Goal: Information Seeking & Learning: Check status

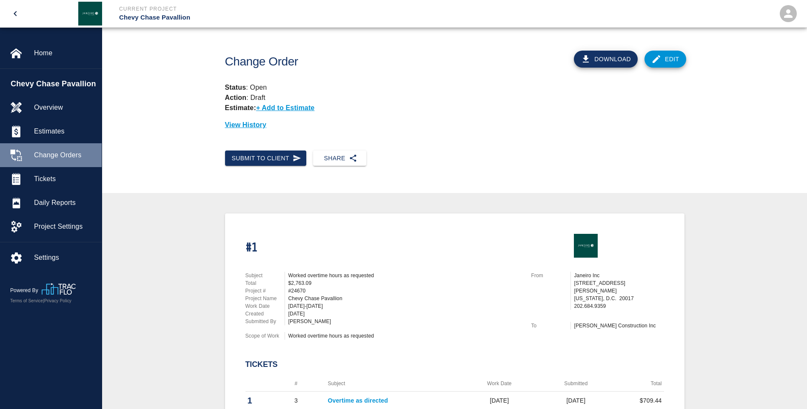
click at [69, 153] on span "Change Orders" at bounding box center [64, 155] width 61 height 10
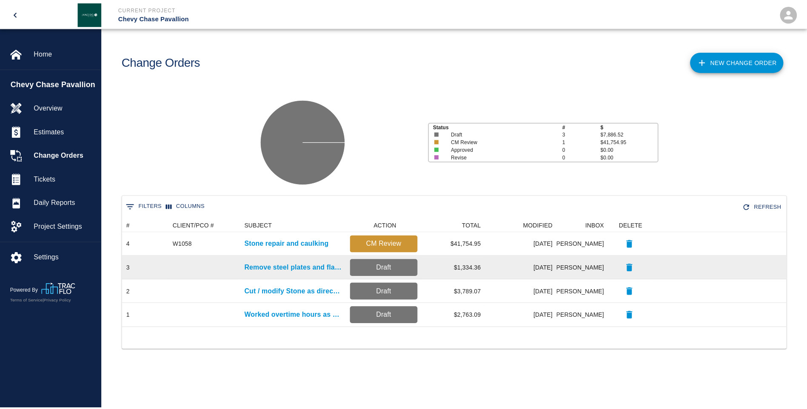
scroll to position [103, 663]
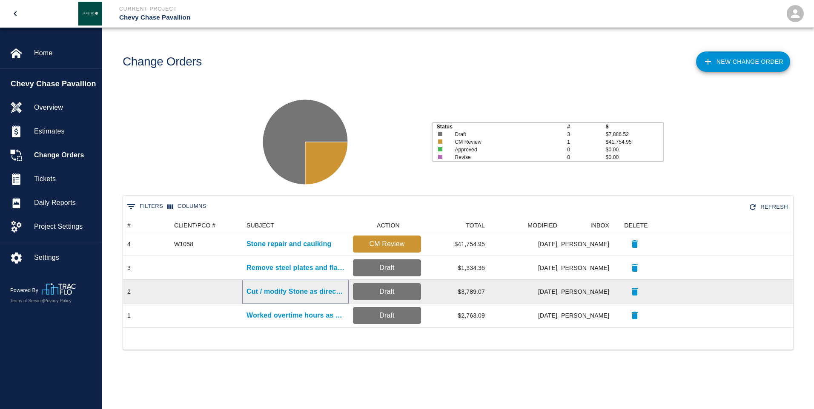
click at [319, 293] on p "Cut / modify Stone as directed" at bounding box center [295, 292] width 98 height 10
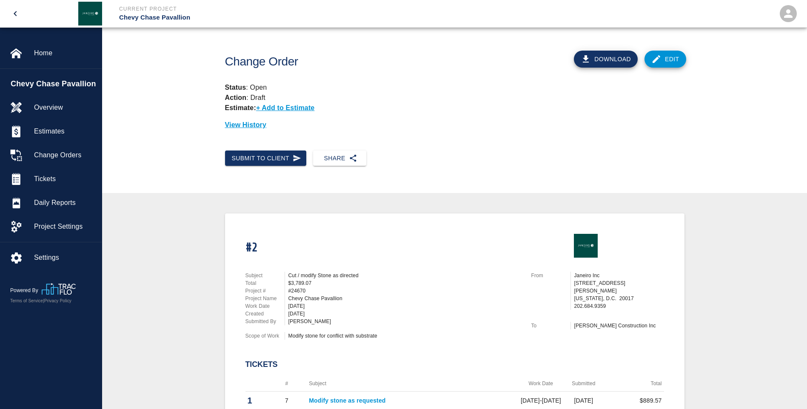
scroll to position [85, 0]
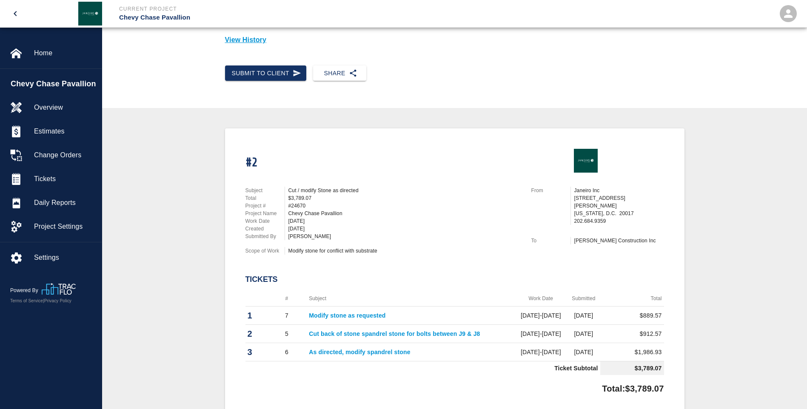
click at [370, 333] on link "Cut back of stone spandrel stone for bolts between J9 & J8" at bounding box center [394, 334] width 171 height 7
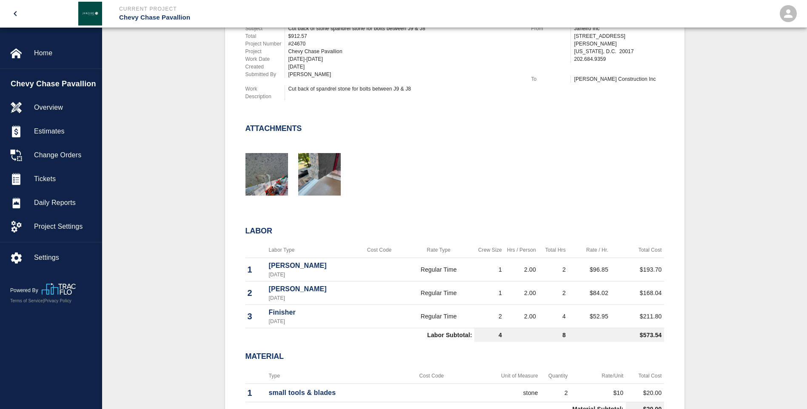
scroll to position [170, 0]
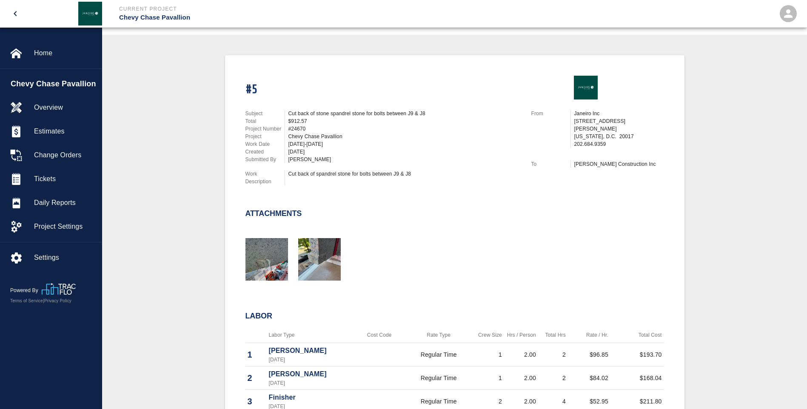
click at [14, 12] on icon "open drawer" at bounding box center [15, 14] width 10 height 10
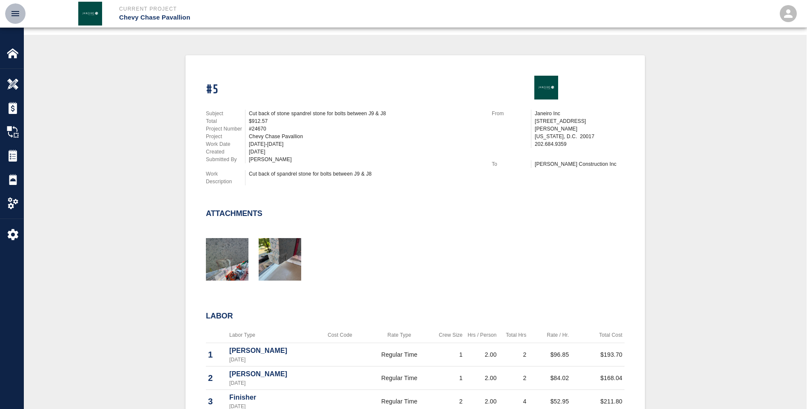
click at [15, 16] on icon "open drawer" at bounding box center [15, 13] width 8 height 5
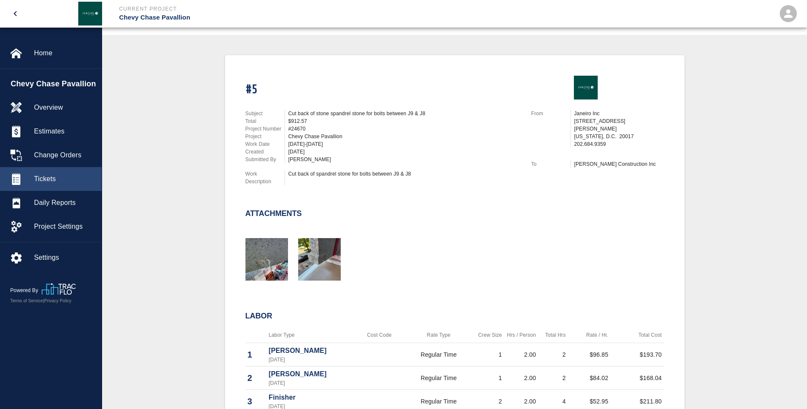
click at [43, 180] on span "Tickets" at bounding box center [64, 179] width 61 height 10
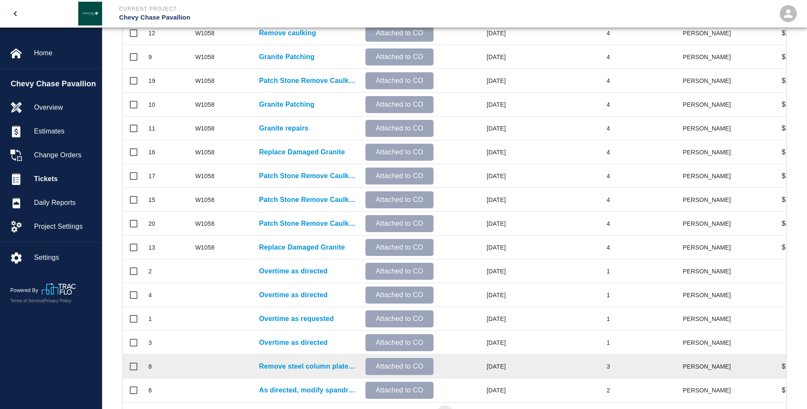
scroll to position [349, 0]
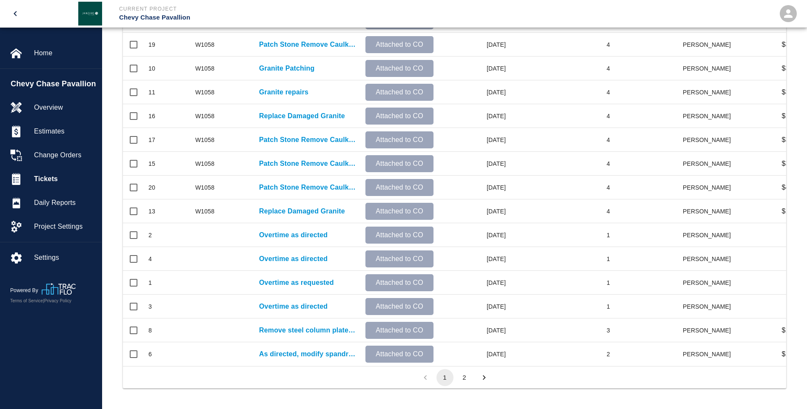
click at [468, 375] on button "2" at bounding box center [464, 377] width 17 height 17
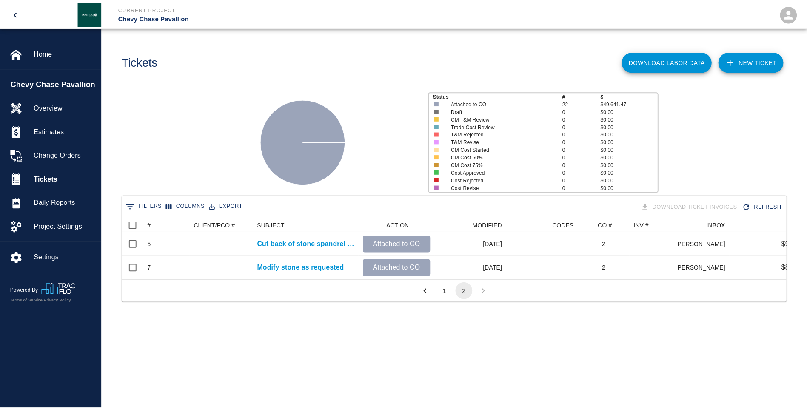
scroll to position [7, 7]
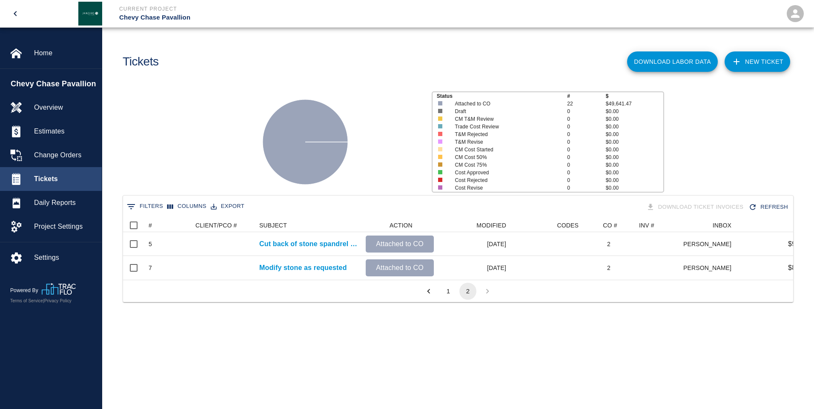
click at [50, 180] on span "Tickets" at bounding box center [64, 179] width 61 height 10
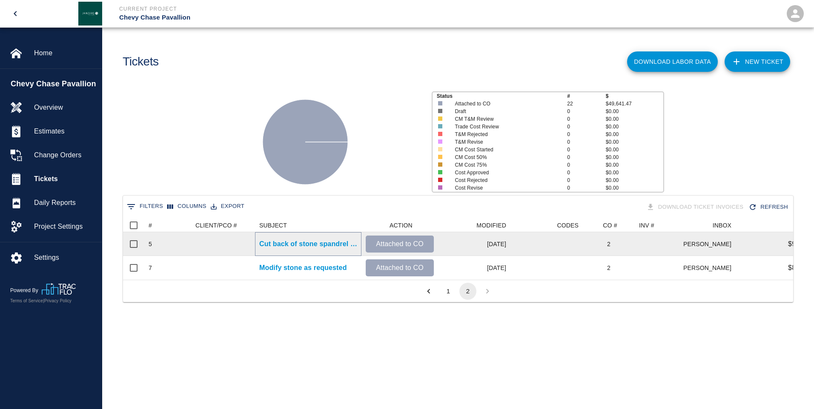
click at [322, 246] on p "Cut back of stone spandrel stone for bolts between J9 & J8" at bounding box center [308, 244] width 98 height 10
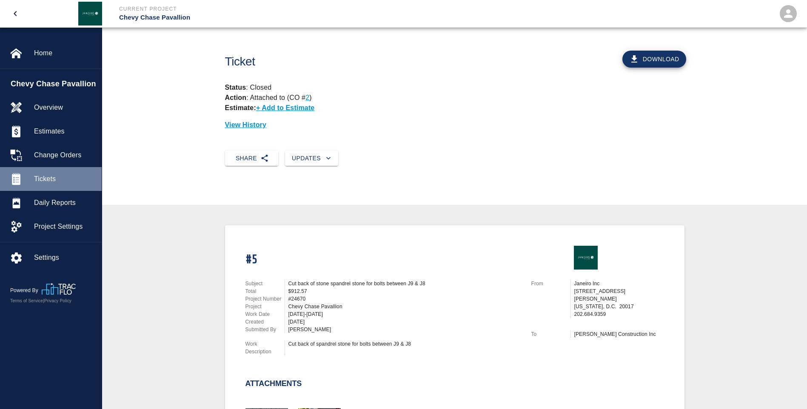
click at [51, 177] on span "Tickets" at bounding box center [64, 179] width 61 height 10
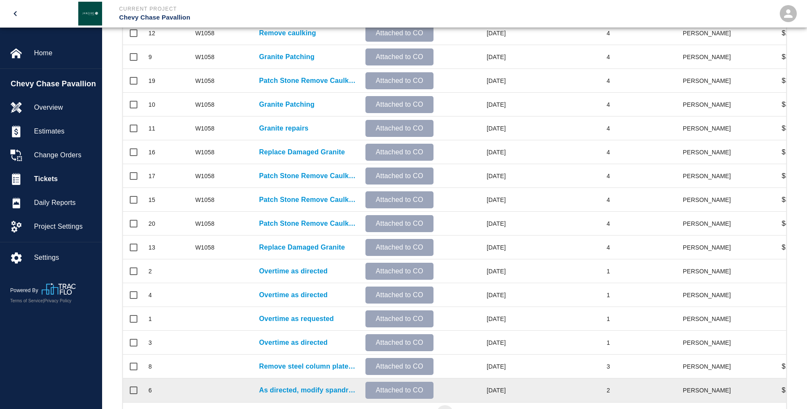
scroll to position [349, 0]
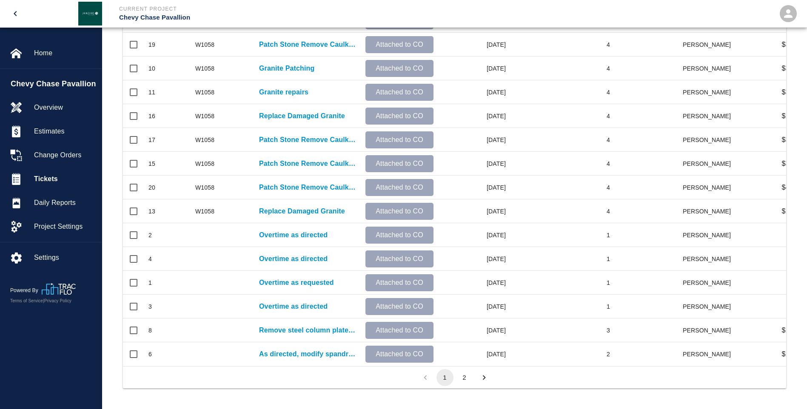
click at [17, 18] on icon "open drawer" at bounding box center [15, 14] width 10 height 10
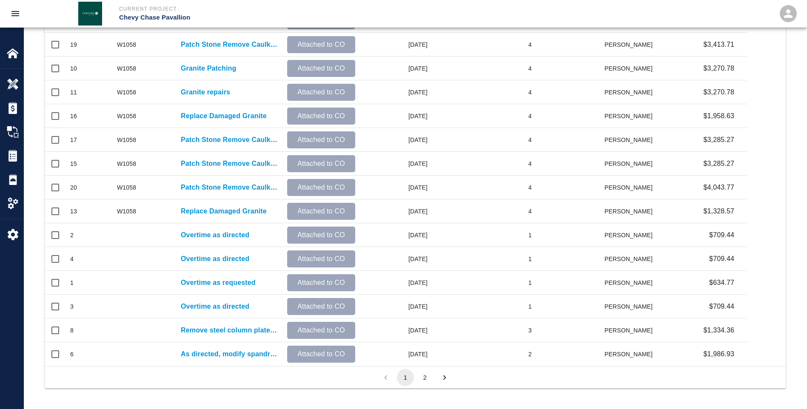
scroll to position [484, 735]
click at [428, 376] on button "2" at bounding box center [425, 377] width 17 height 17
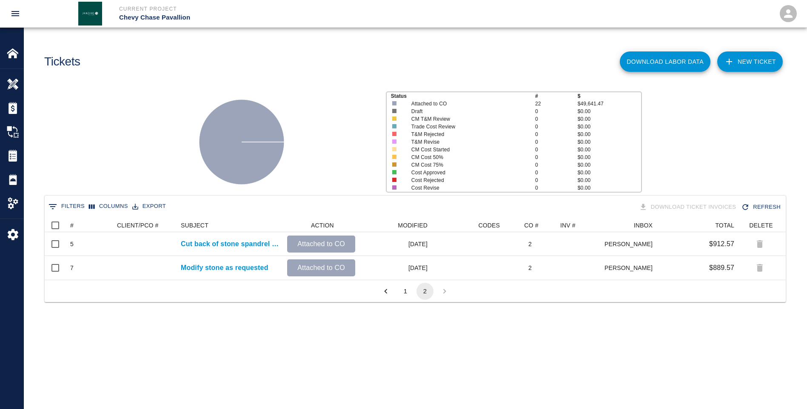
scroll to position [7, 7]
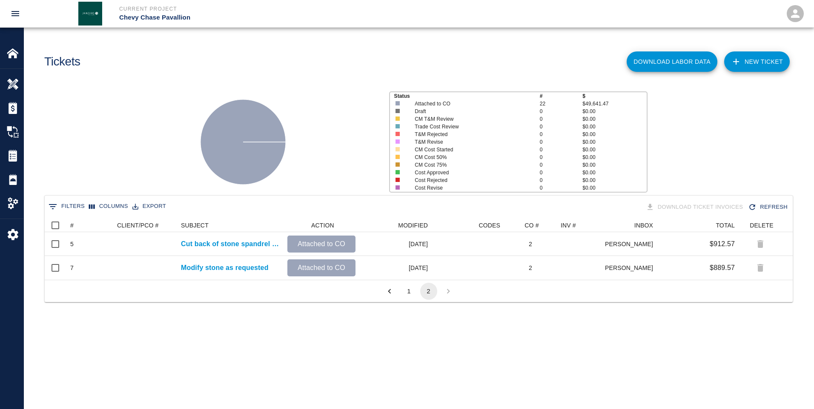
click at [410, 289] on button "1" at bounding box center [408, 291] width 17 height 17
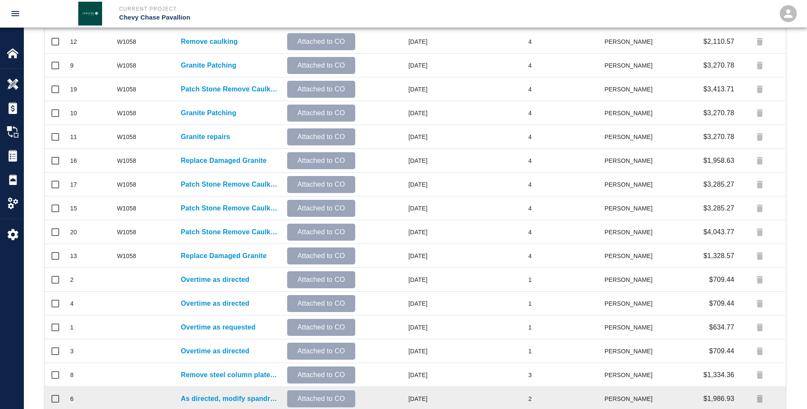
scroll to position [343, 0]
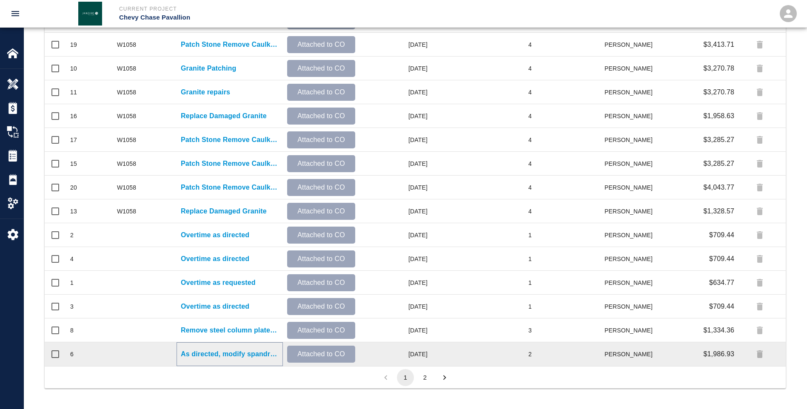
click at [223, 353] on p "As directed, modify spandrel stone" at bounding box center [230, 354] width 98 height 10
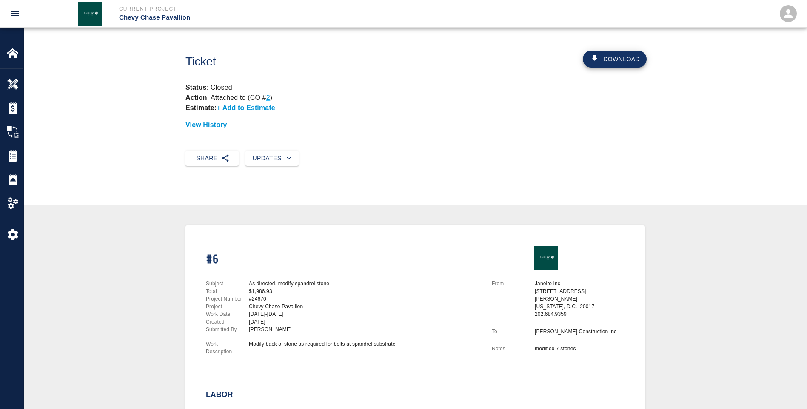
scroll to position [85, 0]
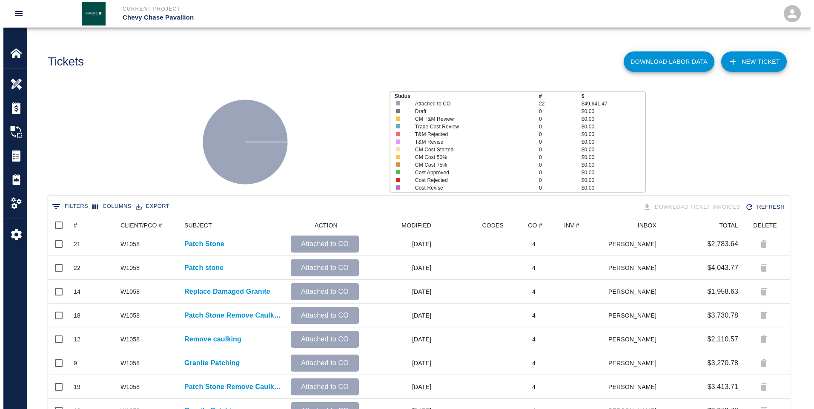
scroll to position [484, 735]
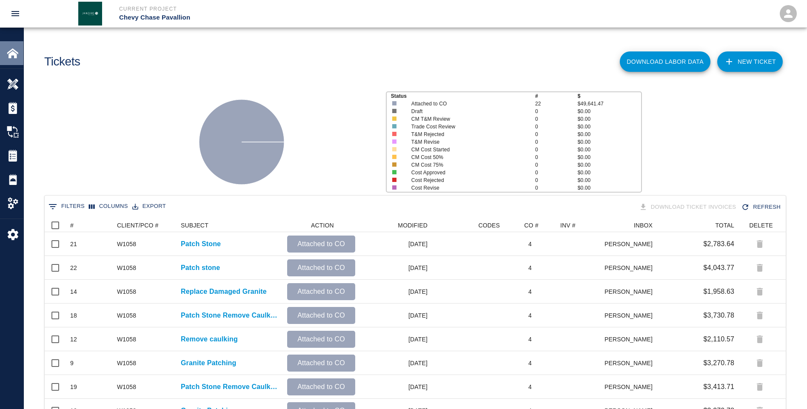
click at [14, 51] on img at bounding box center [13, 53] width 12 height 12
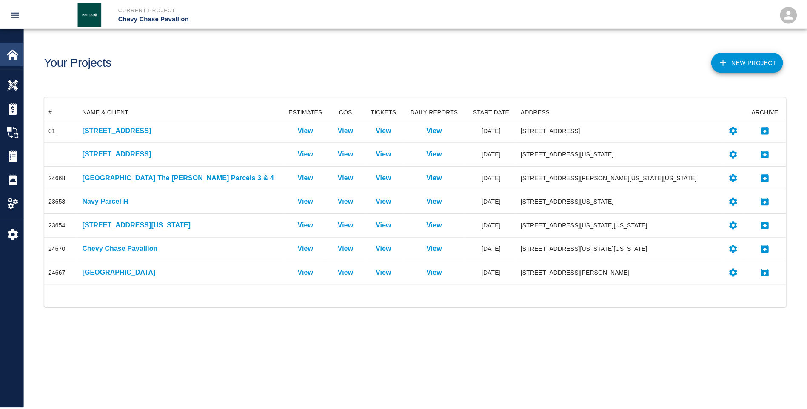
scroll to position [174, 741]
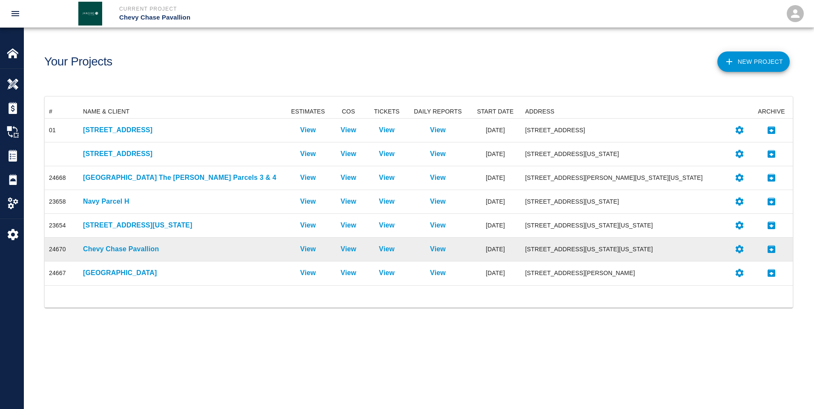
click at [106, 243] on div "Chevy Chase Pavallion" at bounding box center [183, 250] width 208 height 24
click at [107, 247] on p "Chevy Chase Pavallion" at bounding box center [183, 249] width 200 height 10
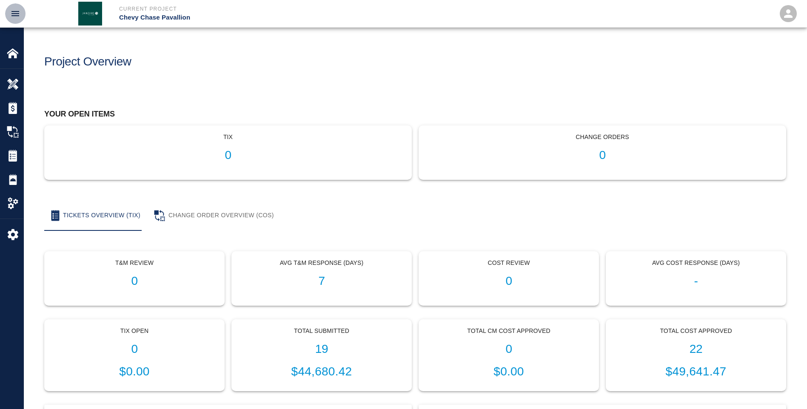
click at [15, 13] on icon "open drawer" at bounding box center [15, 14] width 10 height 10
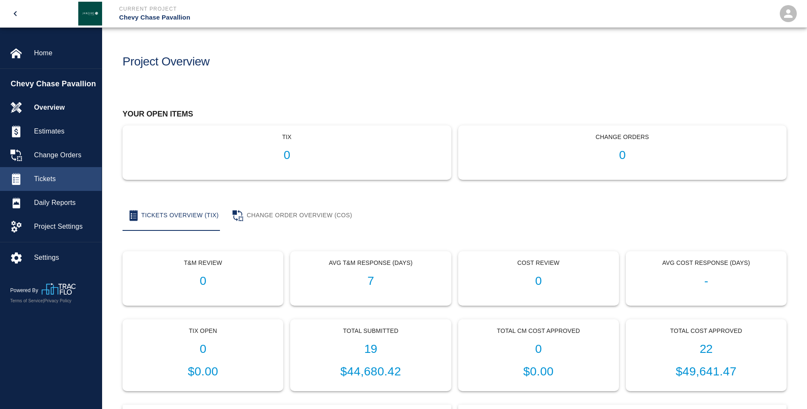
click at [54, 180] on span "Tickets" at bounding box center [64, 179] width 61 height 10
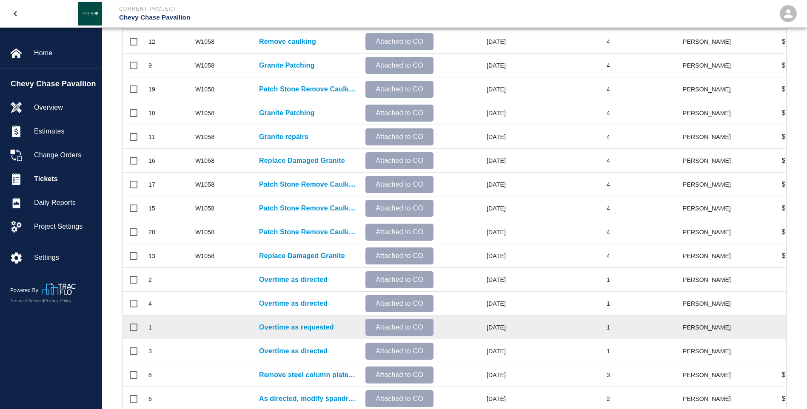
scroll to position [349, 0]
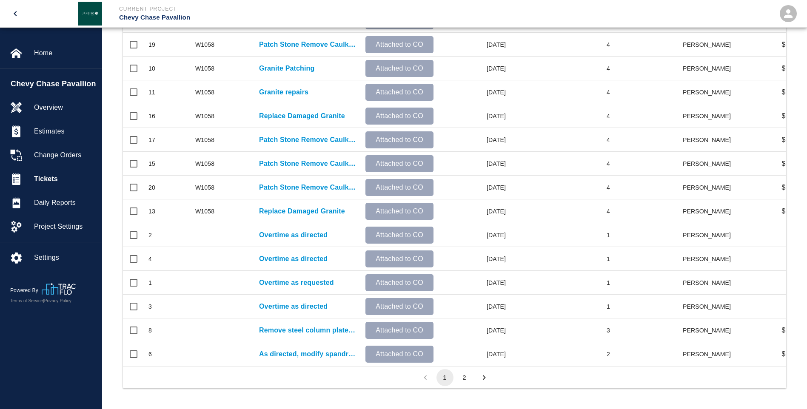
click at [465, 378] on button "2" at bounding box center [464, 377] width 17 height 17
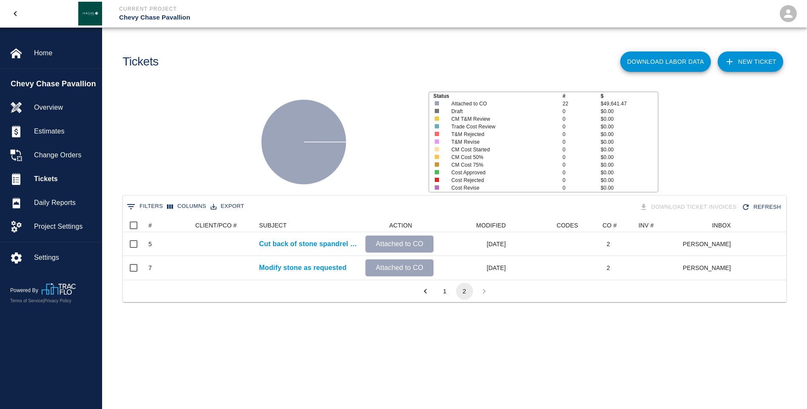
scroll to position [7, 7]
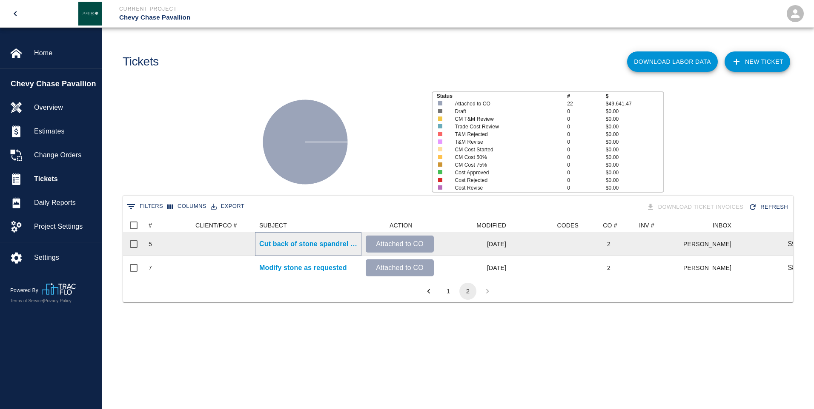
click at [282, 241] on p "Cut back of stone spandrel stone for bolts between J9 & J8" at bounding box center [308, 244] width 98 height 10
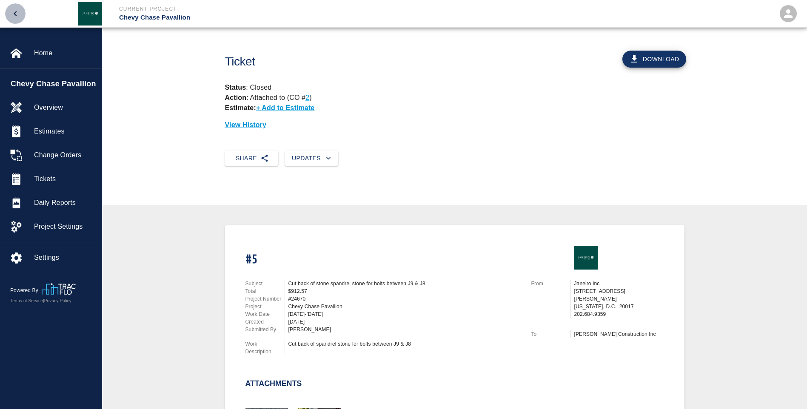
click at [12, 14] on icon "open drawer" at bounding box center [15, 14] width 10 height 10
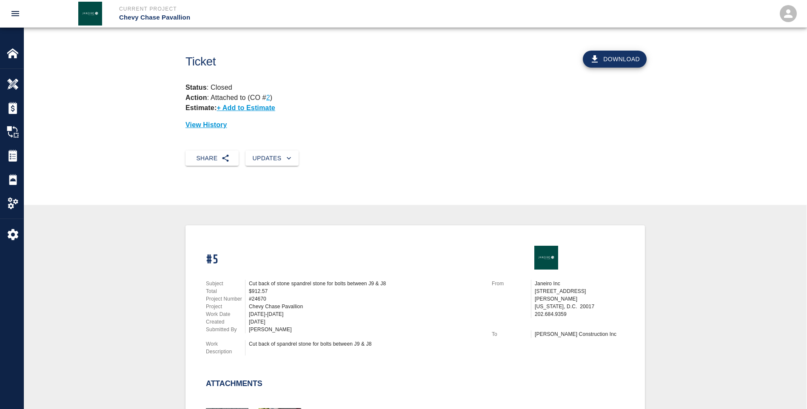
click at [12, 14] on icon "open drawer" at bounding box center [15, 13] width 8 height 5
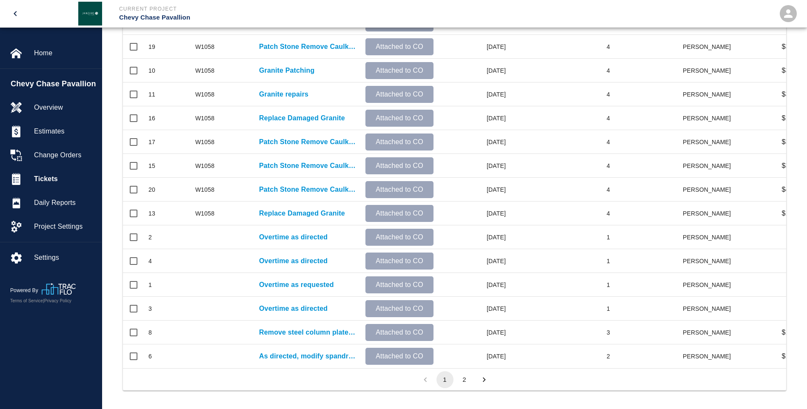
scroll to position [349, 0]
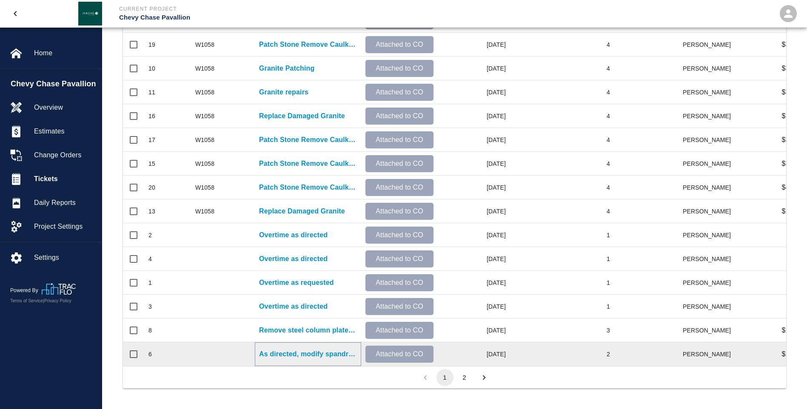
click at [314, 349] on p "As directed, modify spandrel stone" at bounding box center [308, 354] width 98 height 10
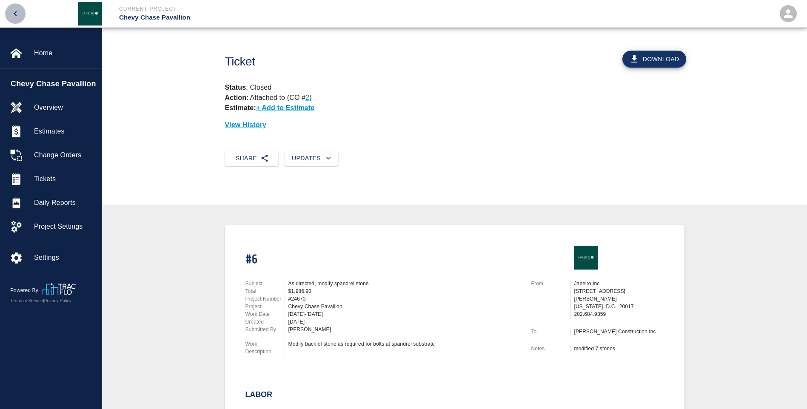
click at [16, 15] on icon "open drawer" at bounding box center [15, 13] width 3 height 5
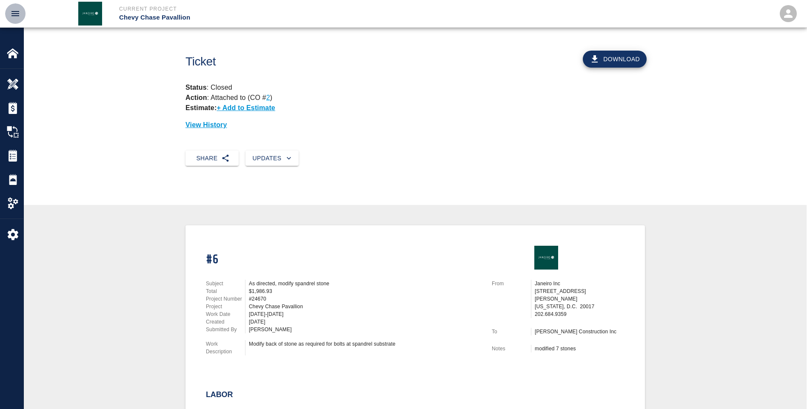
click at [12, 16] on icon "open drawer" at bounding box center [15, 13] width 8 height 5
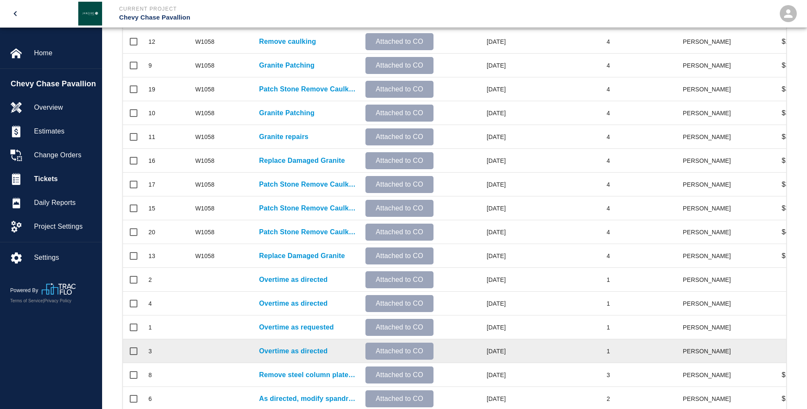
scroll to position [349, 0]
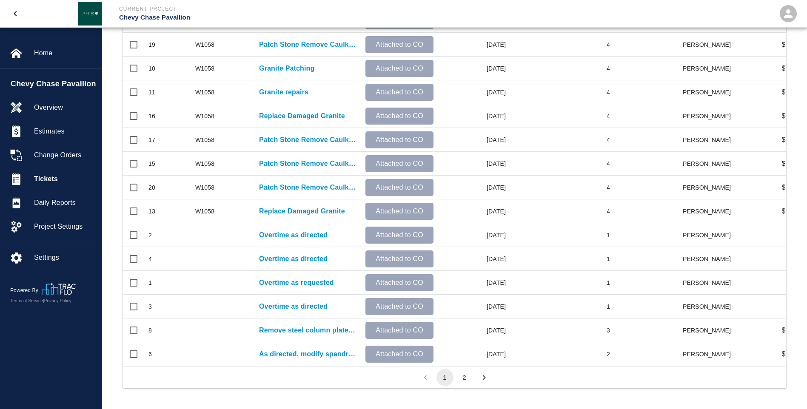
click at [464, 376] on button "2" at bounding box center [464, 377] width 17 height 17
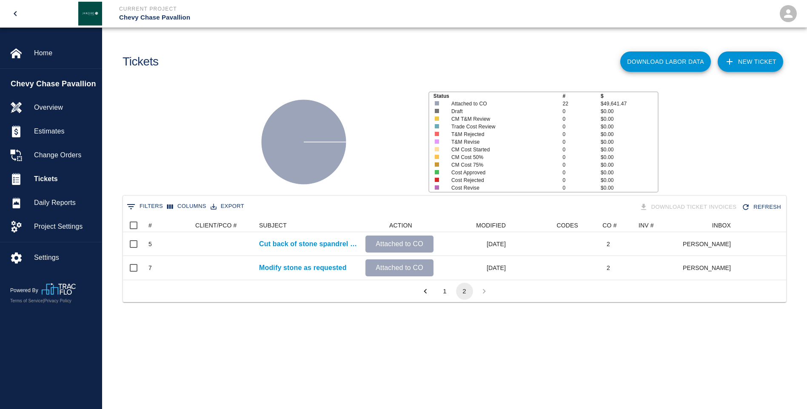
scroll to position [7, 7]
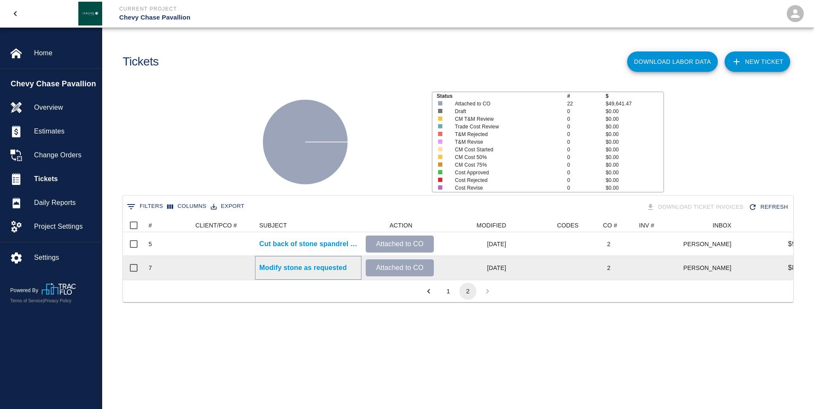
click at [276, 264] on p "Modify stone as requested" at bounding box center [303, 268] width 88 height 10
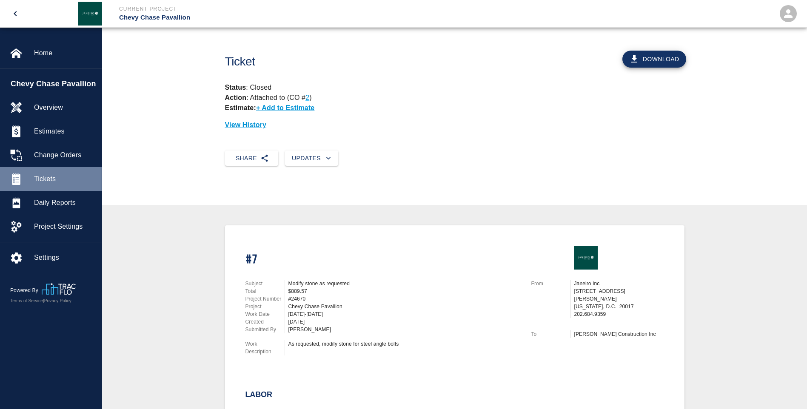
click at [46, 180] on span "Tickets" at bounding box center [64, 179] width 61 height 10
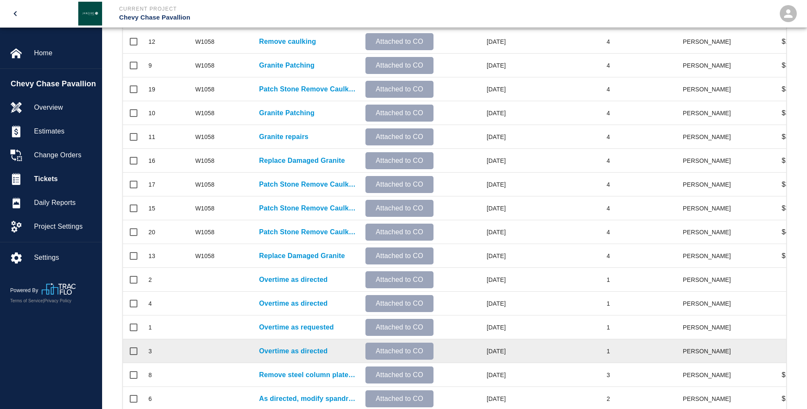
scroll to position [340, 0]
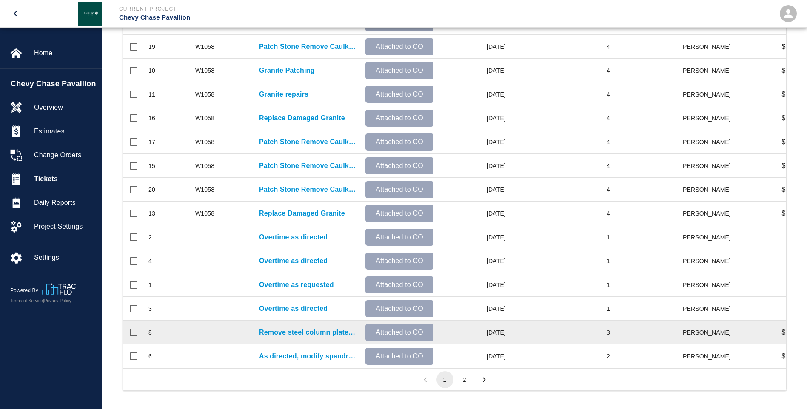
click at [312, 331] on p "Remove steel column plates and flagpole" at bounding box center [308, 333] width 98 height 10
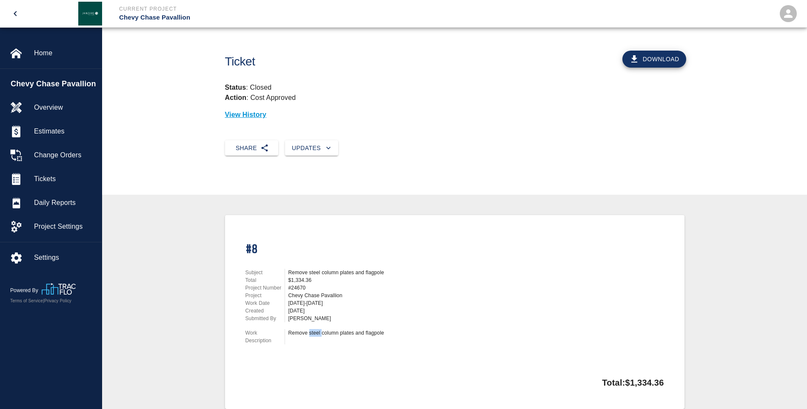
click at [312, 331] on div "Remove steel column plates and flagpole" at bounding box center [405, 333] width 233 height 8
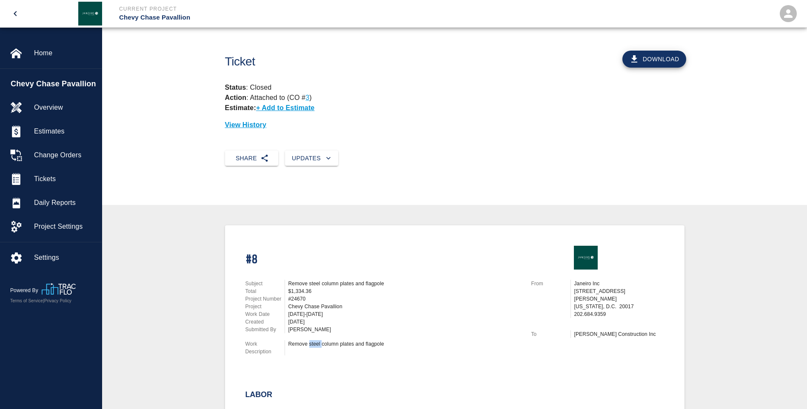
scroll to position [85, 0]
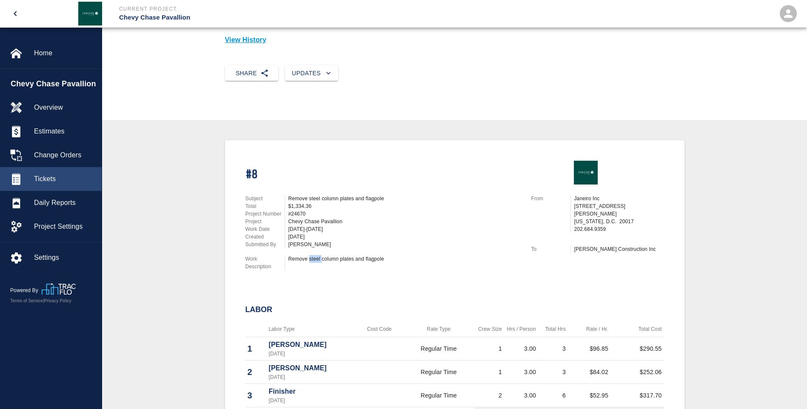
click at [65, 180] on span "Tickets" at bounding box center [64, 179] width 61 height 10
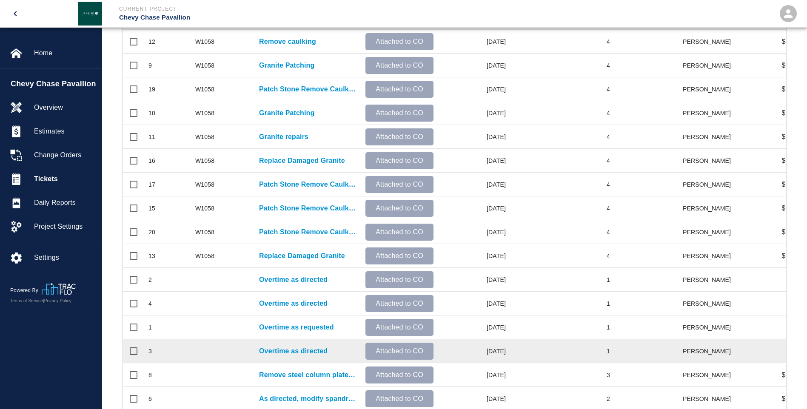
scroll to position [340, 0]
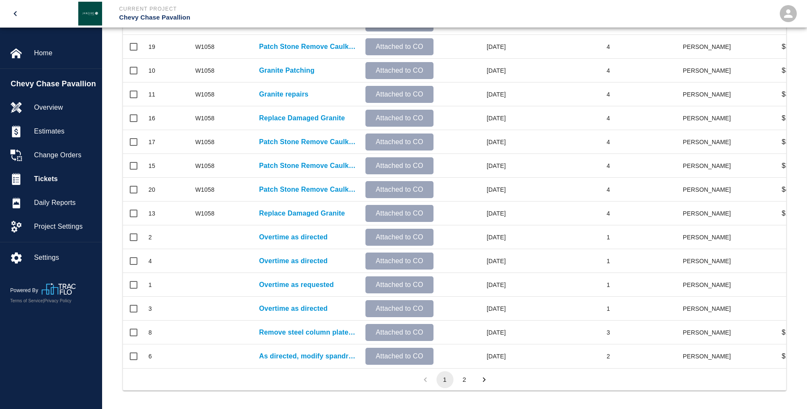
click at [17, 16] on icon "open drawer" at bounding box center [15, 14] width 10 height 10
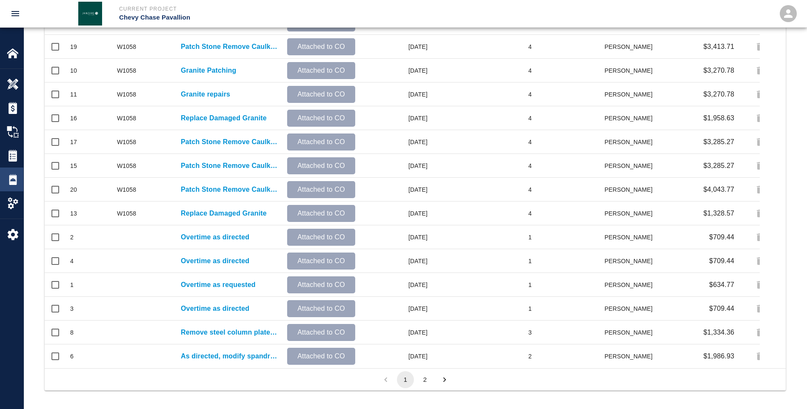
scroll to position [484, 735]
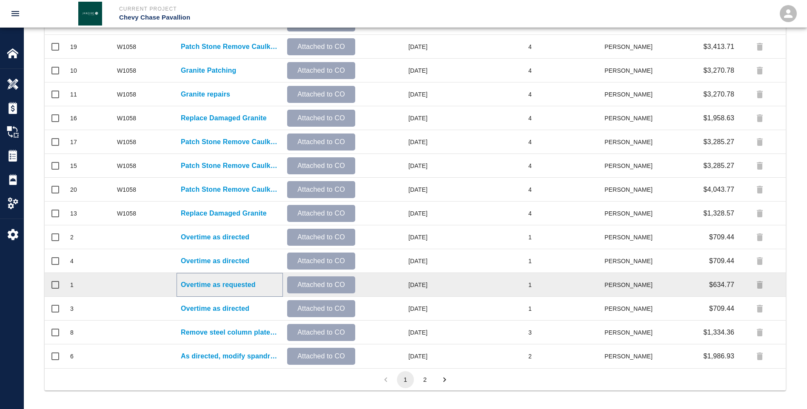
click at [197, 283] on p "Overtime as requested" at bounding box center [218, 285] width 75 height 10
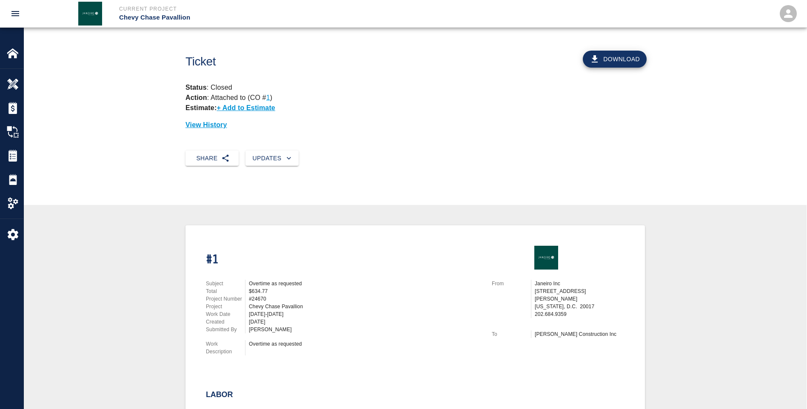
click at [385, 317] on div "Subject Overtime as requested Total $634.77 Project Number #24670 Project Chevy…" at bounding box center [344, 307] width 276 height 54
drag, startPoint x: 385, startPoint y: 317, endPoint x: 329, endPoint y: 366, distance: 74.5
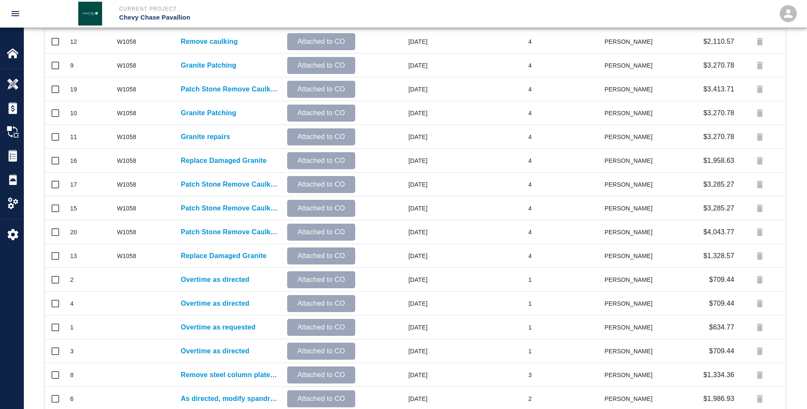
scroll to position [343, 0]
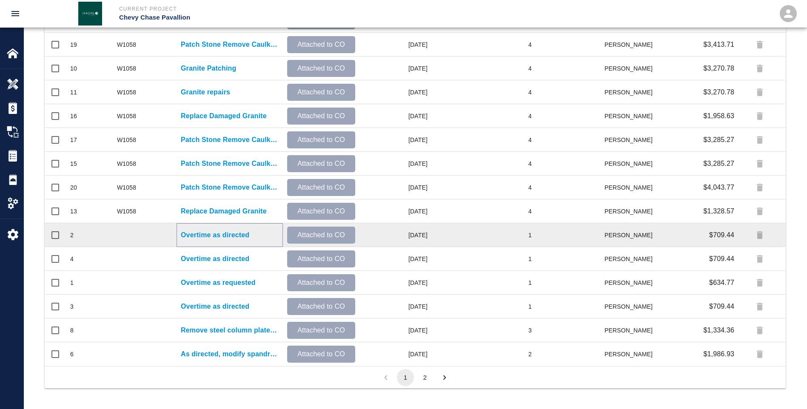
click at [212, 232] on p "Overtime as directed" at bounding box center [215, 235] width 69 height 10
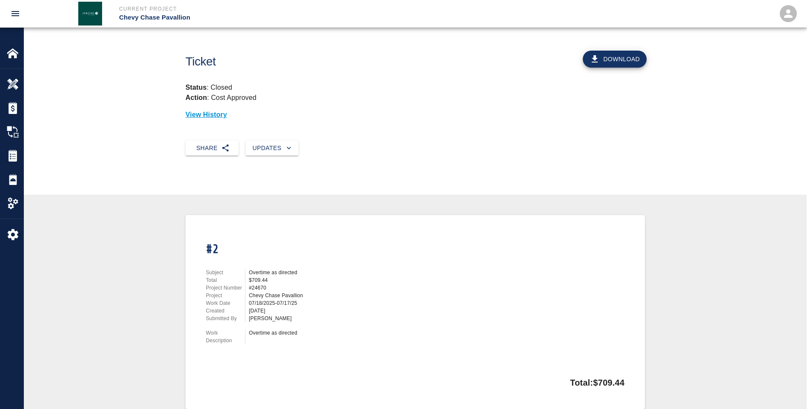
click at [212, 232] on div "#2" at bounding box center [339, 242] width 286 height 33
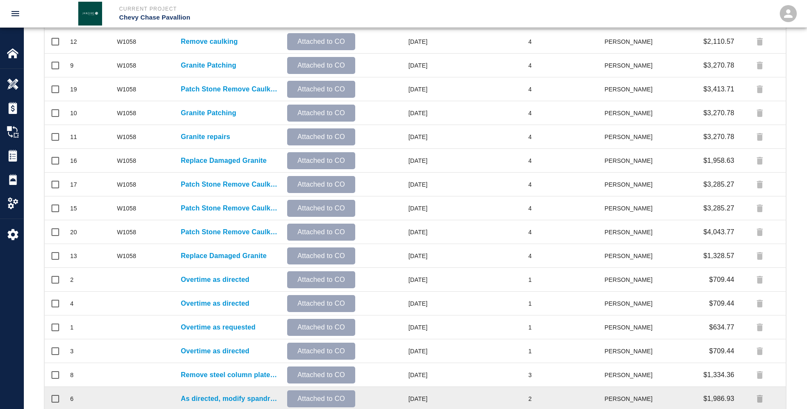
scroll to position [343, 0]
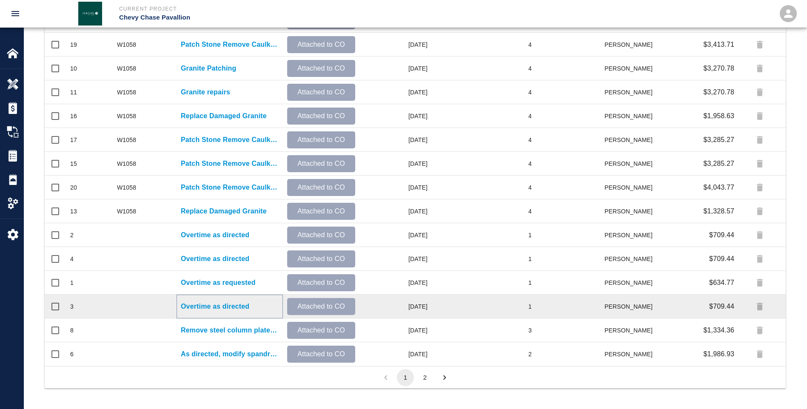
click at [206, 305] on p "Overtime as directed" at bounding box center [215, 307] width 69 height 10
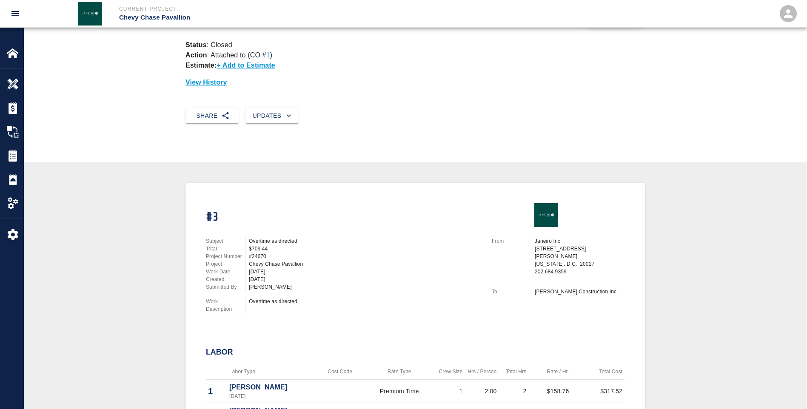
scroll to position [85, 0]
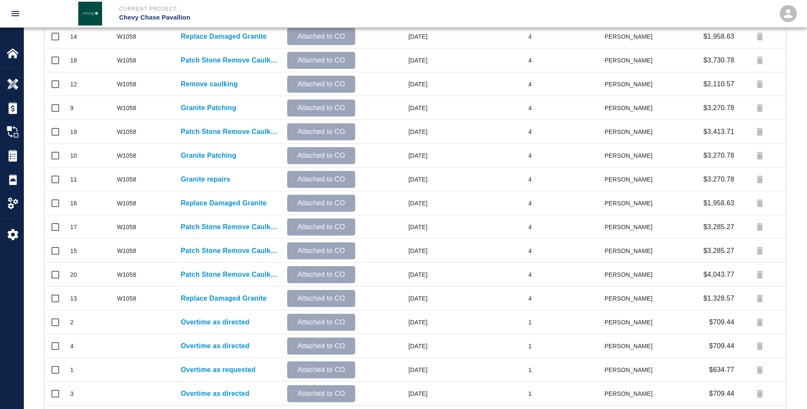
scroll to position [340, 0]
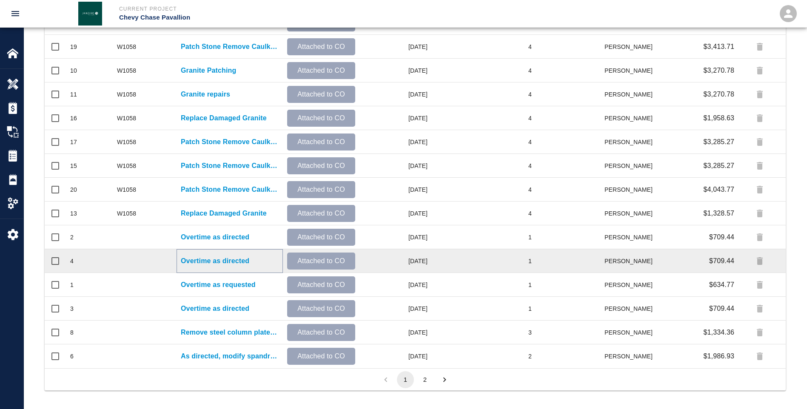
click at [195, 260] on p "Overtime as directed" at bounding box center [215, 261] width 69 height 10
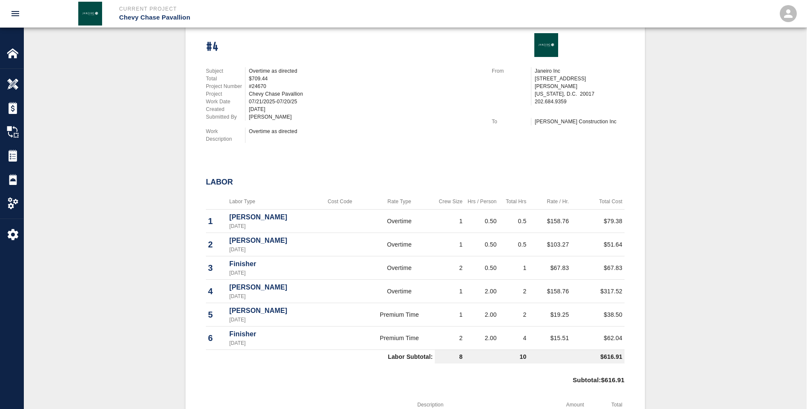
scroll to position [128, 0]
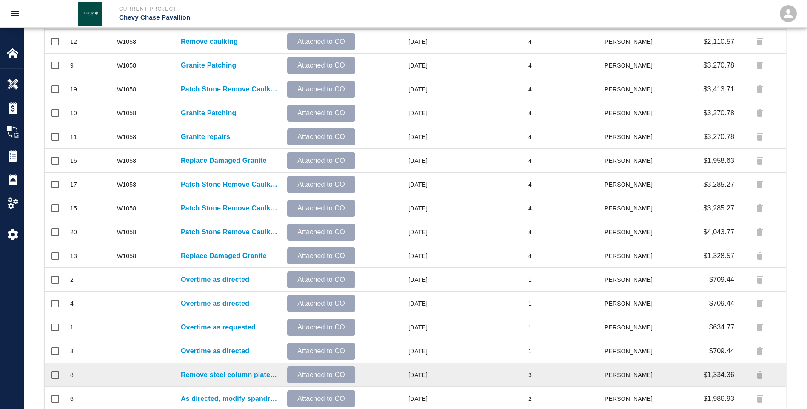
scroll to position [340, 0]
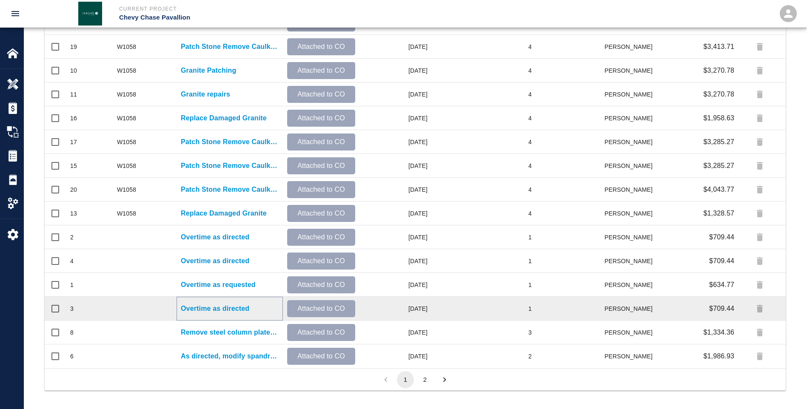
click at [212, 307] on p "Overtime as directed" at bounding box center [215, 309] width 69 height 10
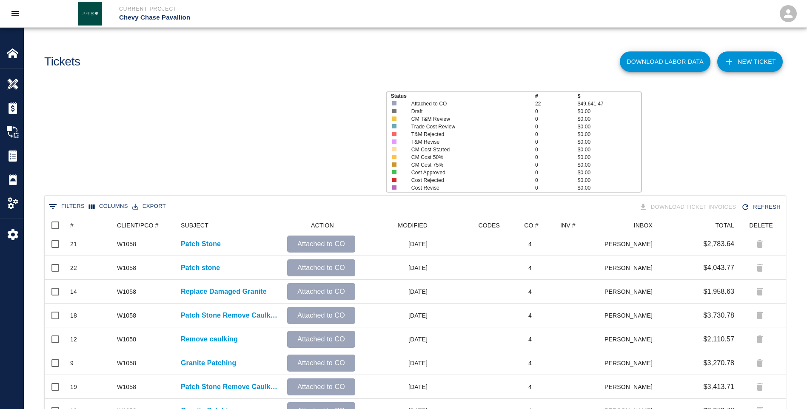
scroll to position [484, 735]
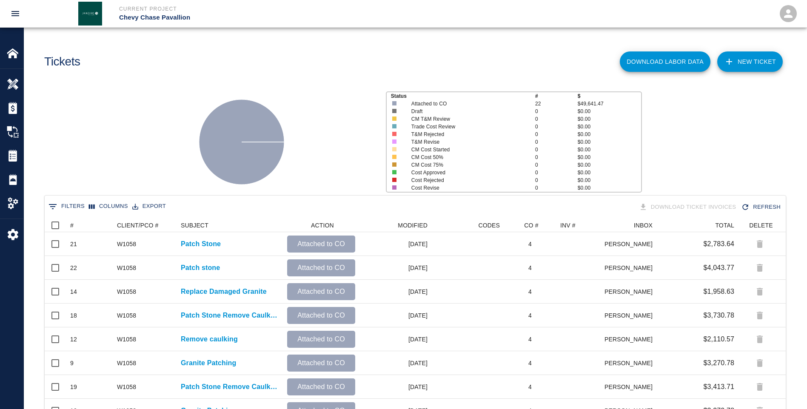
click at [12, 15] on icon "open drawer" at bounding box center [15, 13] width 8 height 5
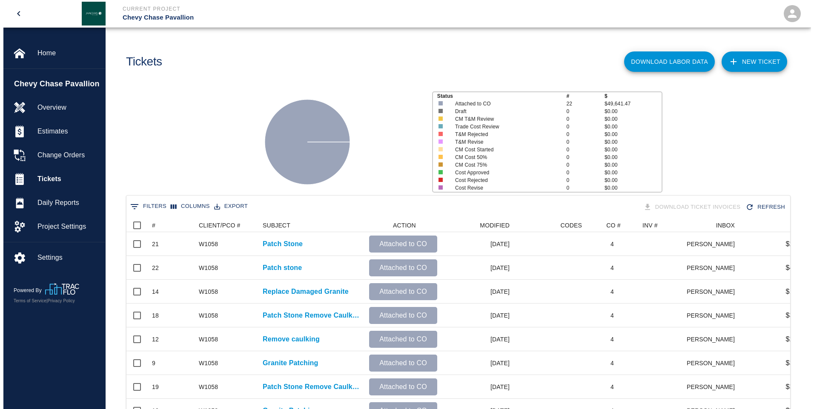
scroll to position [490, 657]
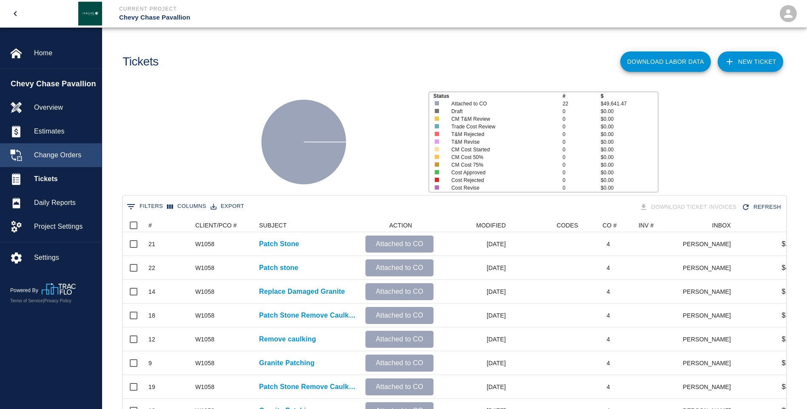
click at [65, 156] on span "Change Orders" at bounding box center [64, 155] width 61 height 10
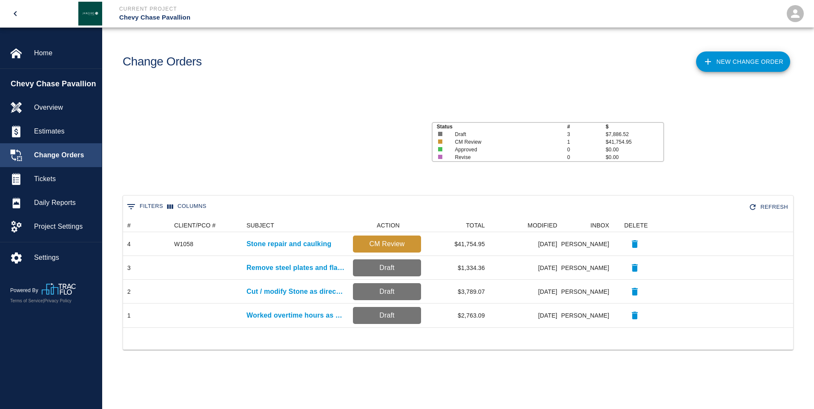
scroll to position [103, 663]
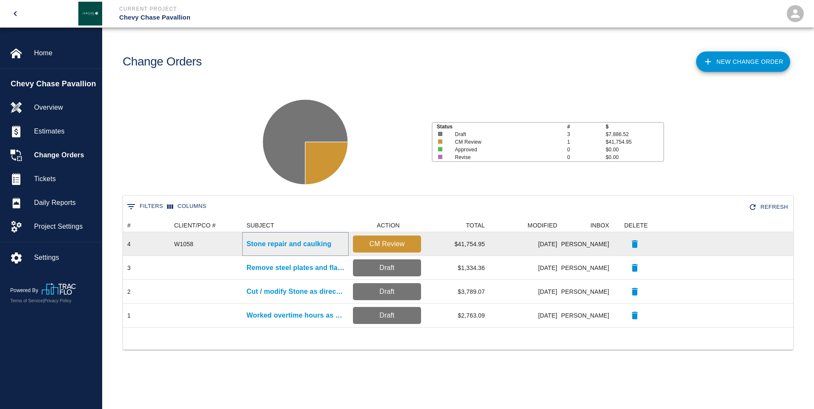
click at [301, 243] on p "Stone repair and caulking" at bounding box center [288, 244] width 85 height 10
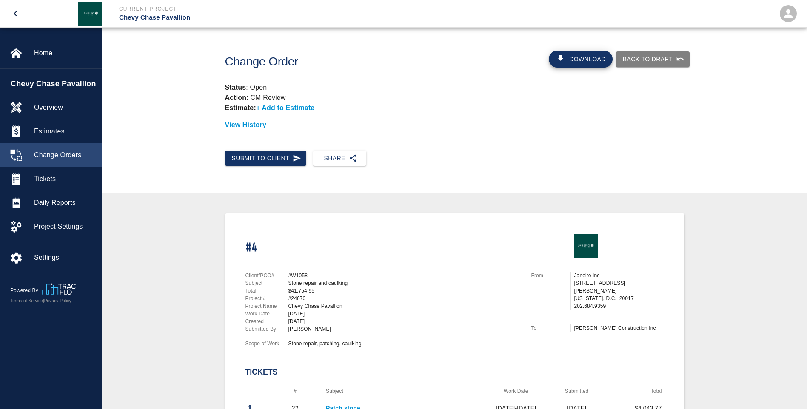
click at [50, 153] on span "Change Orders" at bounding box center [64, 155] width 61 height 10
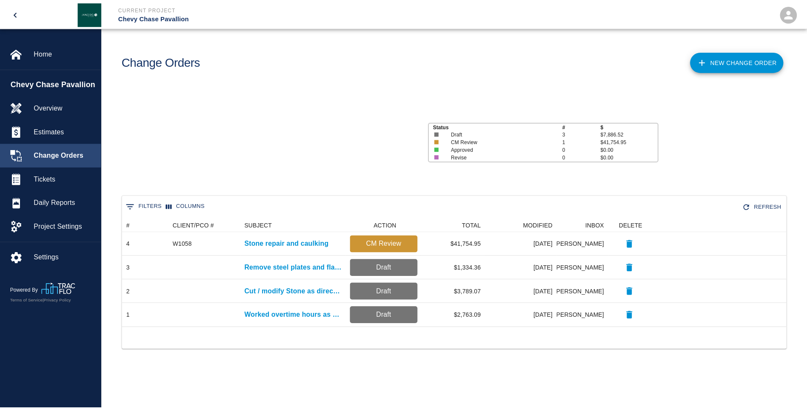
scroll to position [103, 663]
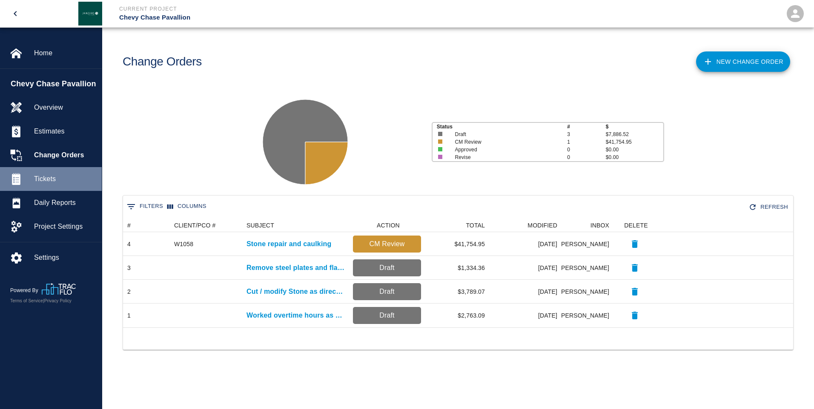
click at [48, 175] on span "Tickets" at bounding box center [64, 179] width 61 height 10
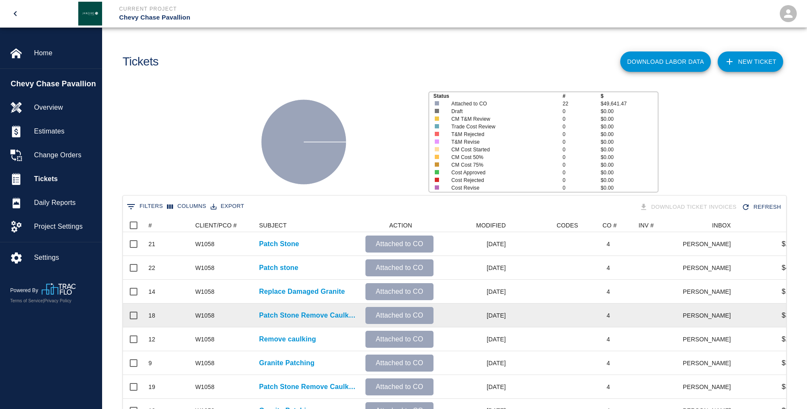
scroll to position [490, 657]
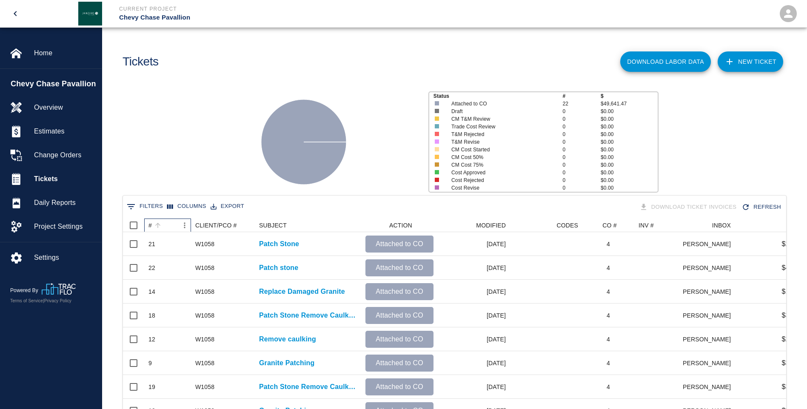
click at [149, 228] on div "#" at bounding box center [150, 226] width 3 height 14
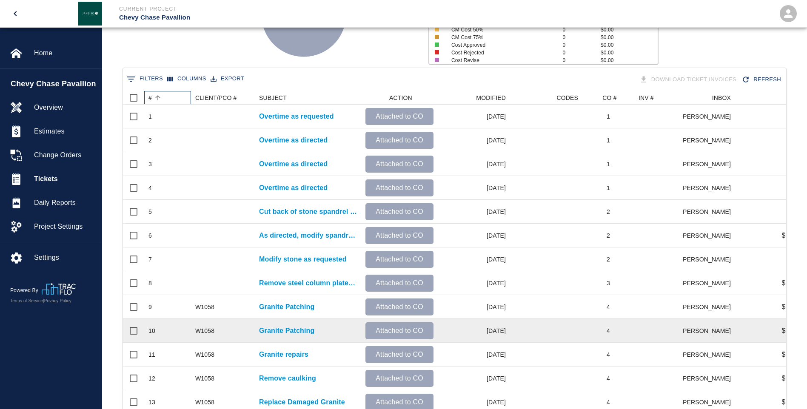
scroll to position [170, 0]
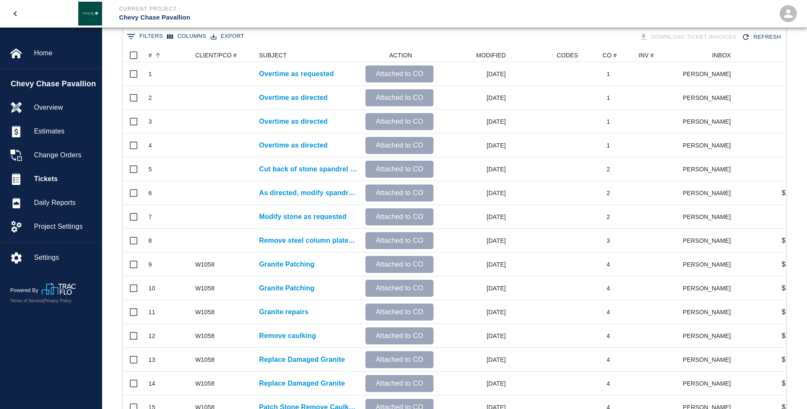
click at [17, 14] on icon "open drawer" at bounding box center [15, 14] width 10 height 10
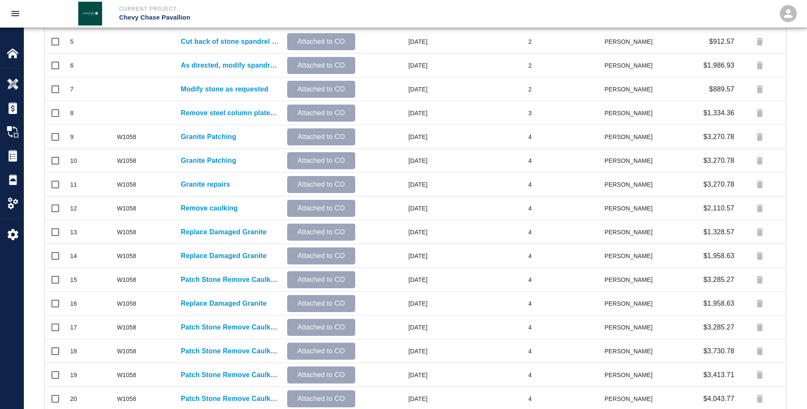
scroll to position [340, 0]
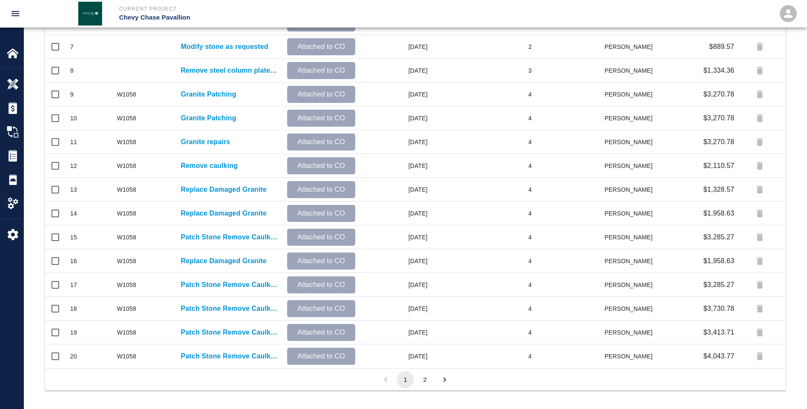
click at [424, 377] on button "2" at bounding box center [425, 380] width 17 height 17
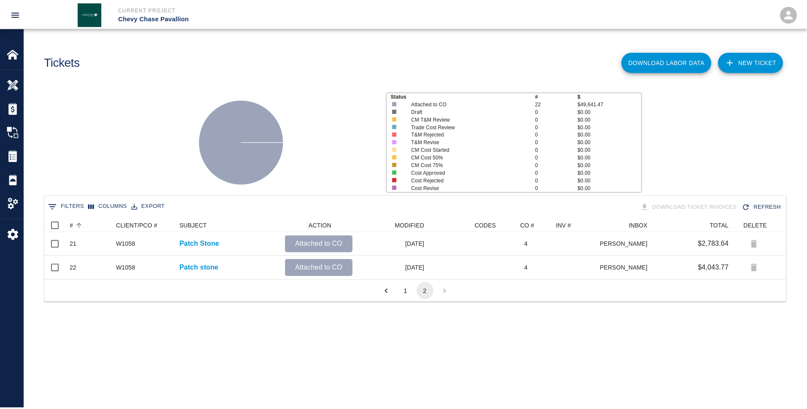
scroll to position [7, 7]
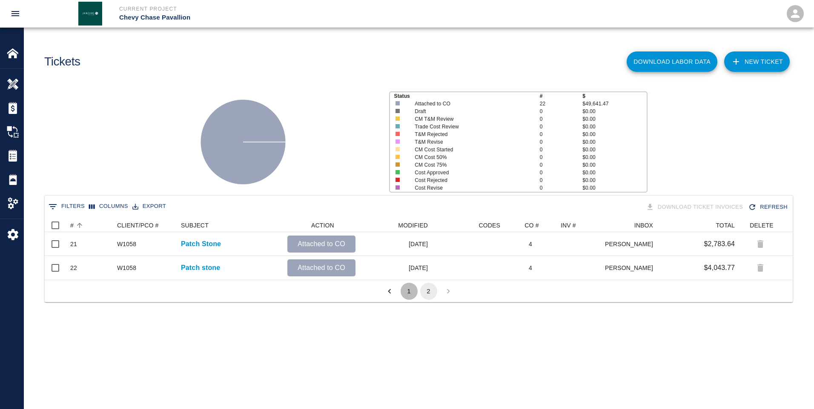
click at [407, 290] on button "1" at bounding box center [408, 291] width 17 height 17
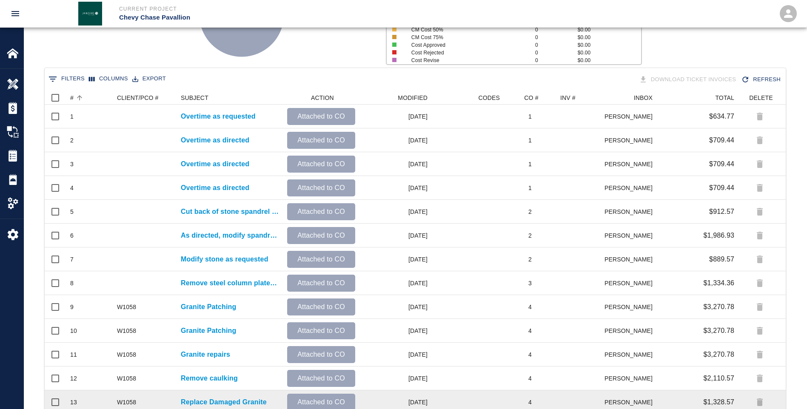
scroll to position [213, 0]
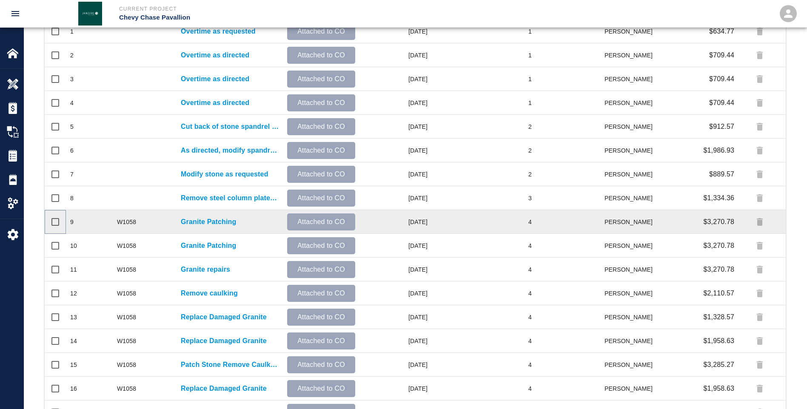
click at [53, 223] on input "Select row" at bounding box center [55, 222] width 18 height 18
checkbox input "true"
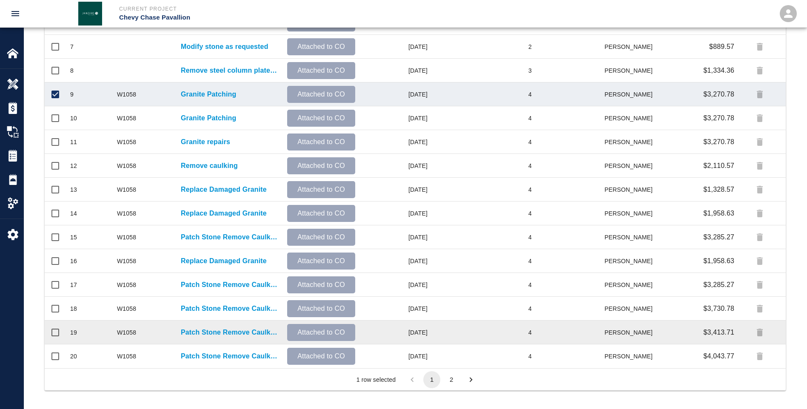
scroll to position [343, 0]
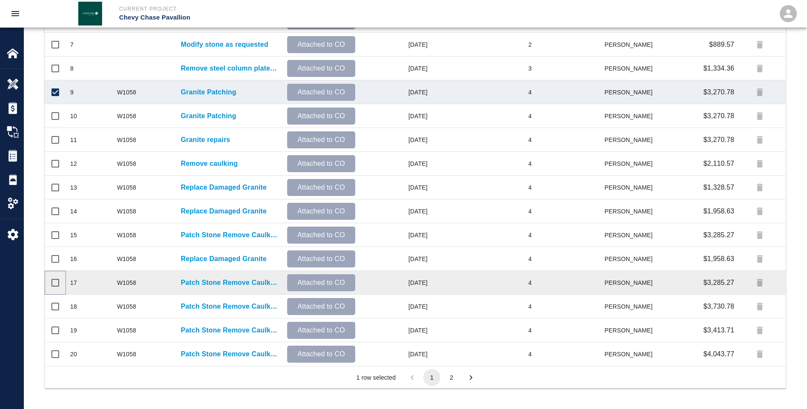
click at [62, 286] on input "Select row" at bounding box center [55, 283] width 18 height 18
checkbox input "true"
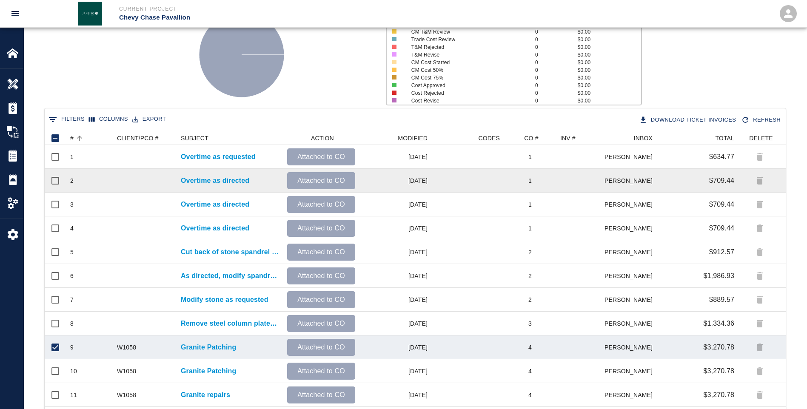
scroll to position [2, 0]
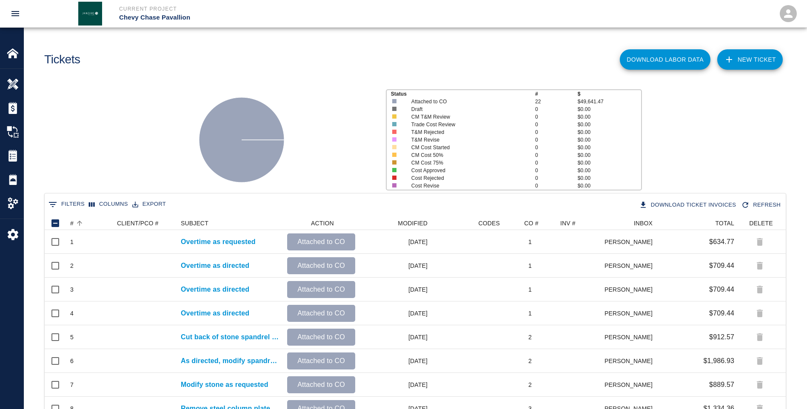
drag, startPoint x: 12, startPoint y: 13, endPoint x: 14, endPoint y: 20, distance: 7.4
click at [12, 13] on icon "open drawer" at bounding box center [15, 14] width 10 height 10
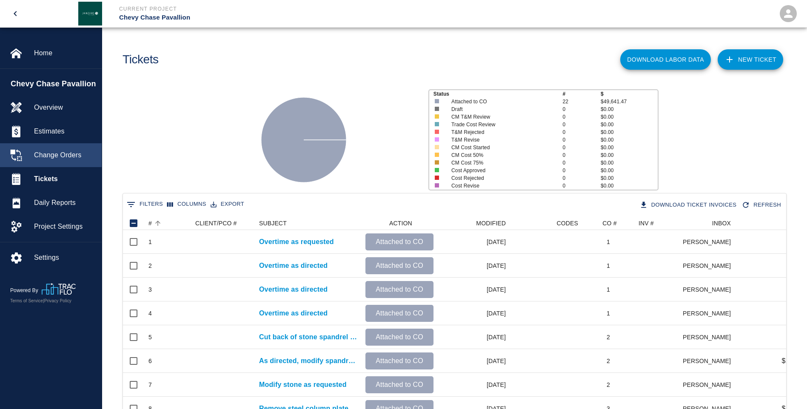
scroll to position [7, 7]
click at [49, 156] on span "Change Orders" at bounding box center [64, 155] width 61 height 10
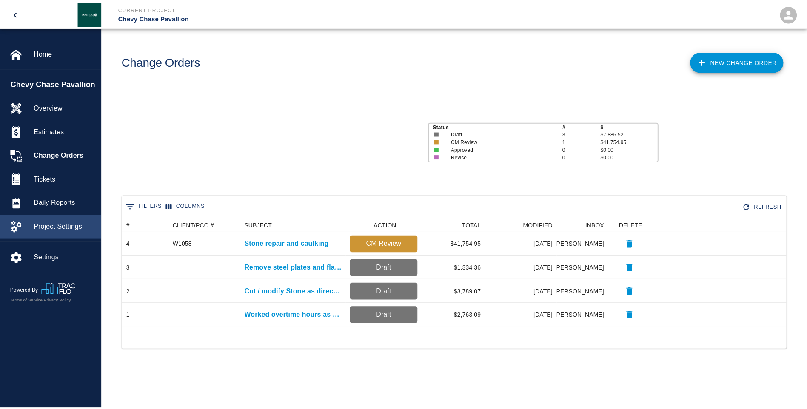
scroll to position [103, 663]
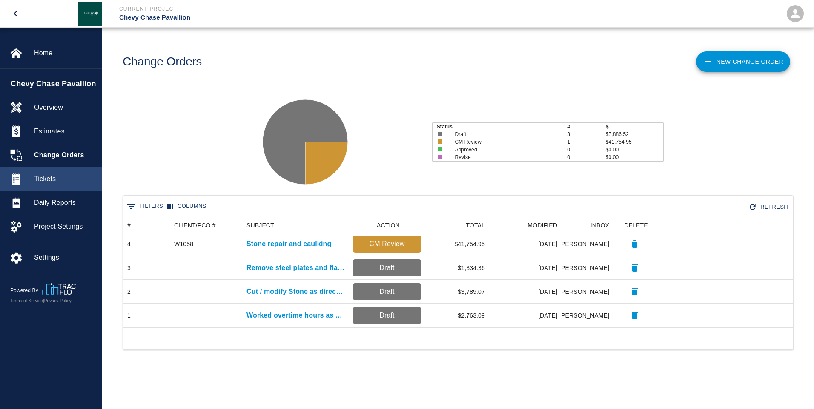
click at [55, 174] on span "Tickets" at bounding box center [64, 179] width 61 height 10
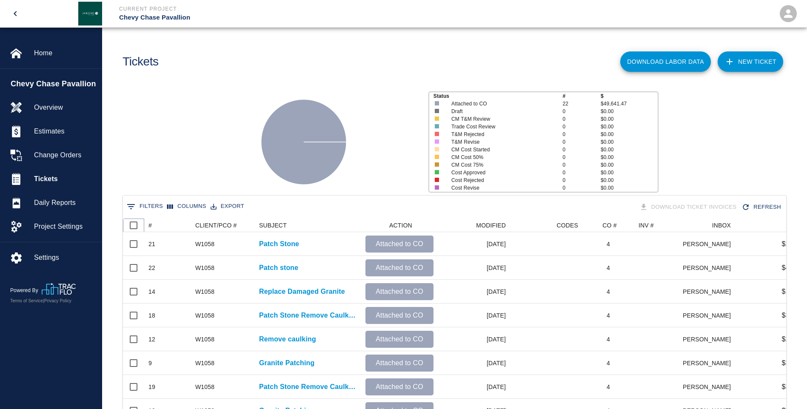
click at [149, 225] on icon at bounding box center [144, 225] width 10 height 10
click at [149, 226] on div "#" at bounding box center [150, 226] width 3 height 14
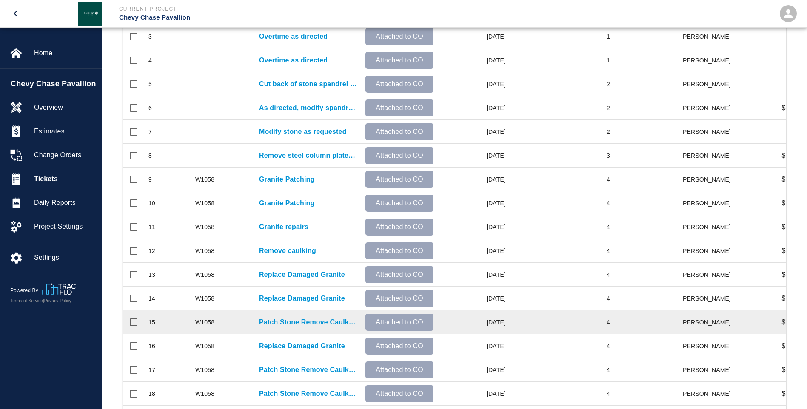
scroll to position [298, 0]
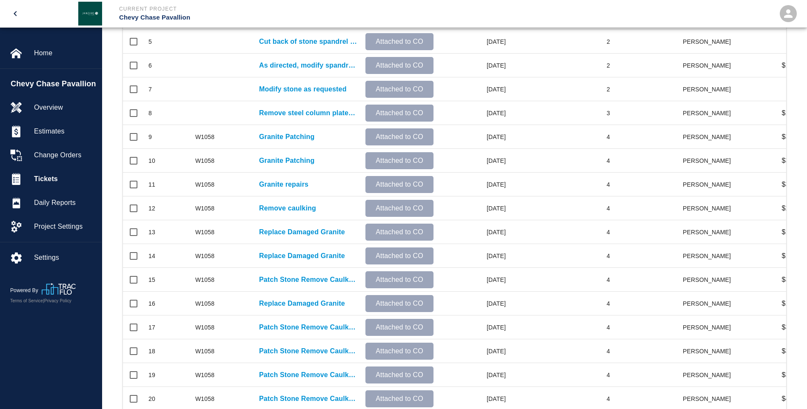
click at [16, 17] on icon "open drawer" at bounding box center [15, 14] width 10 height 10
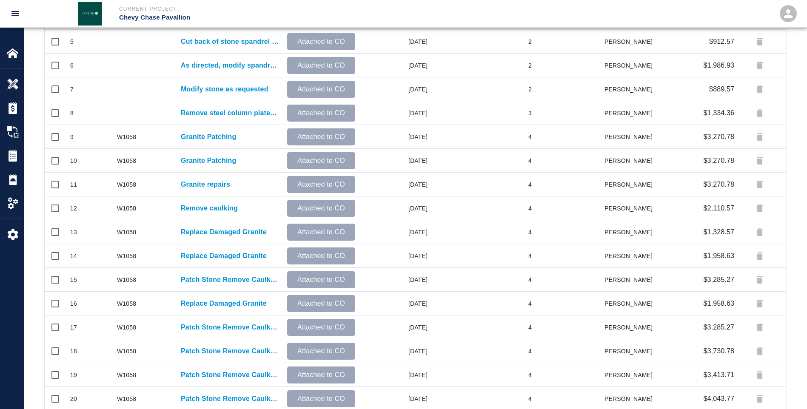
scroll to position [484, 735]
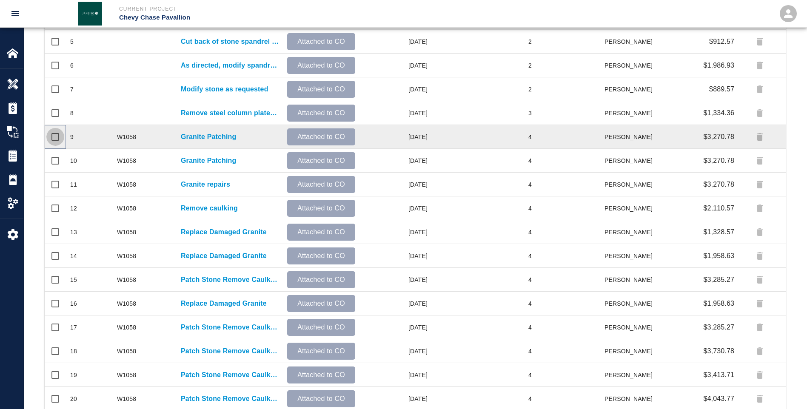
click at [55, 136] on input "Select row" at bounding box center [55, 137] width 18 height 18
checkbox input "true"
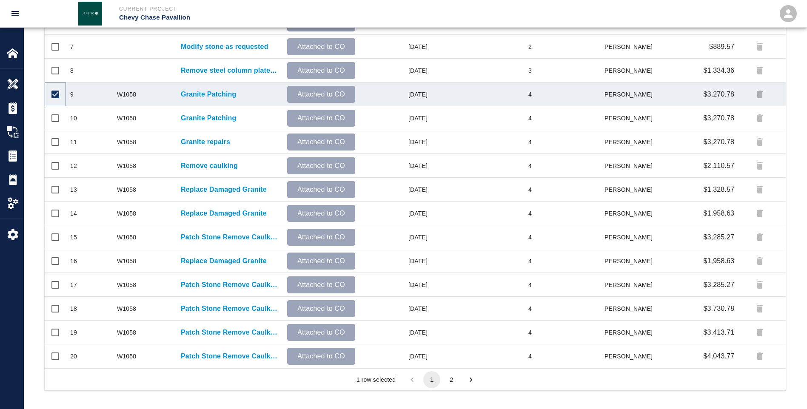
scroll to position [343, 0]
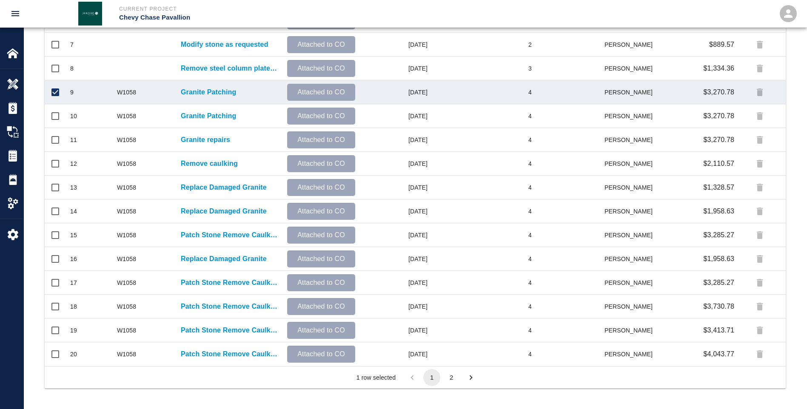
click at [453, 375] on button "2" at bounding box center [451, 377] width 17 height 17
checkbox input "false"
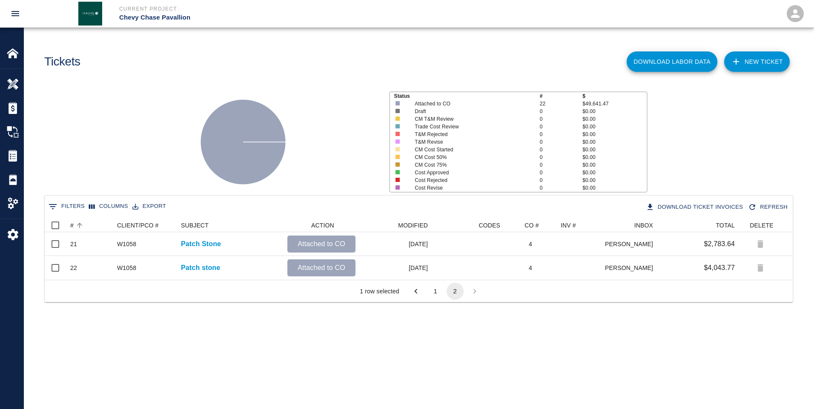
scroll to position [7, 7]
click at [12, 14] on icon "open drawer" at bounding box center [15, 13] width 8 height 5
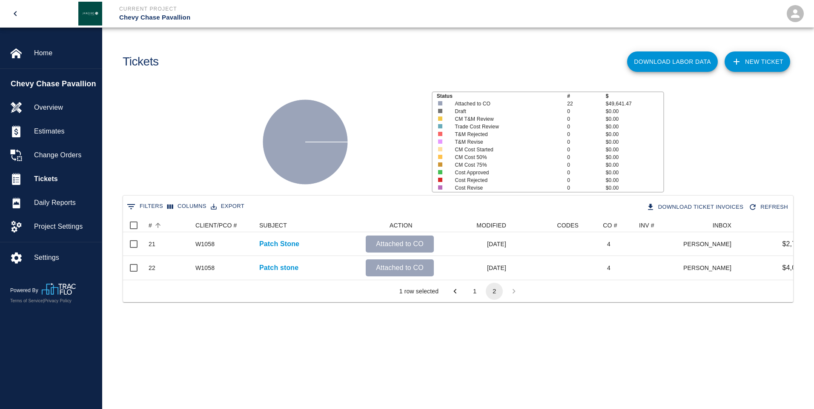
scroll to position [61, 663]
click at [61, 152] on span "Change Orders" at bounding box center [64, 155] width 61 height 10
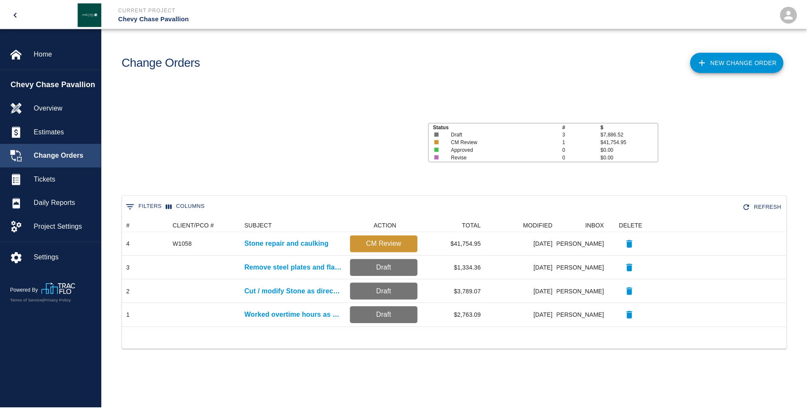
scroll to position [103, 663]
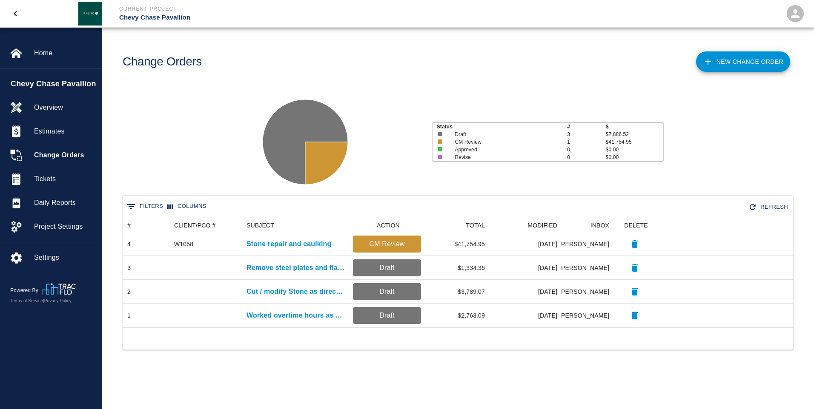
click at [466, 368] on div "0 Filters Columns Refresh # CLIENT/PCO # SUBJECT ACTION TOTAL MODIFIED INBOX DE…" at bounding box center [458, 283] width 712 height 176
click at [51, 177] on span "Tickets" at bounding box center [64, 179] width 61 height 10
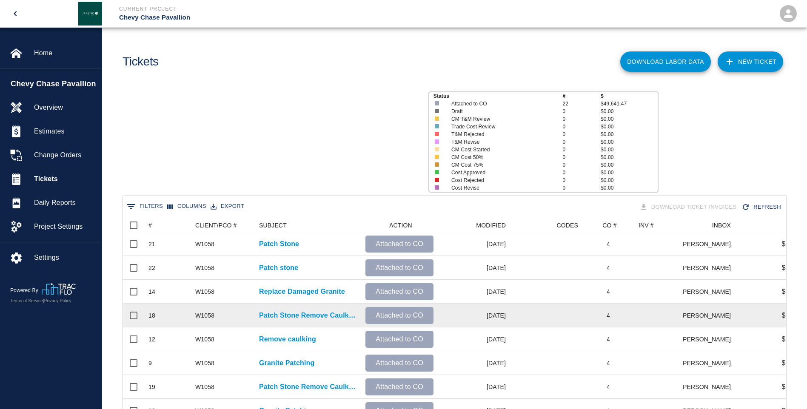
scroll to position [490, 657]
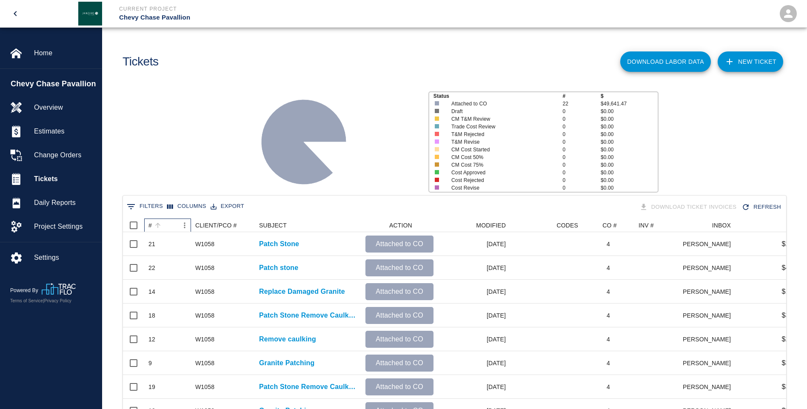
click at [149, 221] on div "#" at bounding box center [150, 226] width 3 height 14
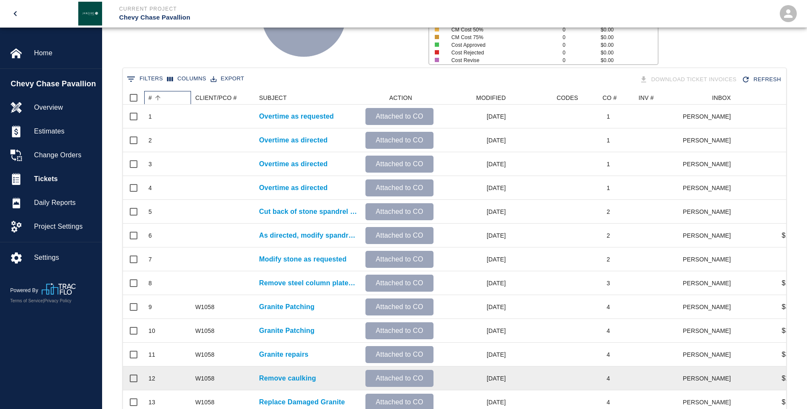
scroll to position [170, 0]
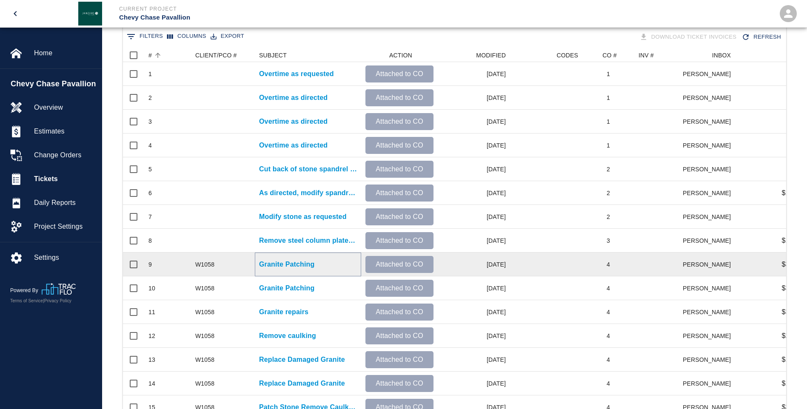
click at [292, 264] on p "Granite Patching" at bounding box center [286, 265] width 55 height 10
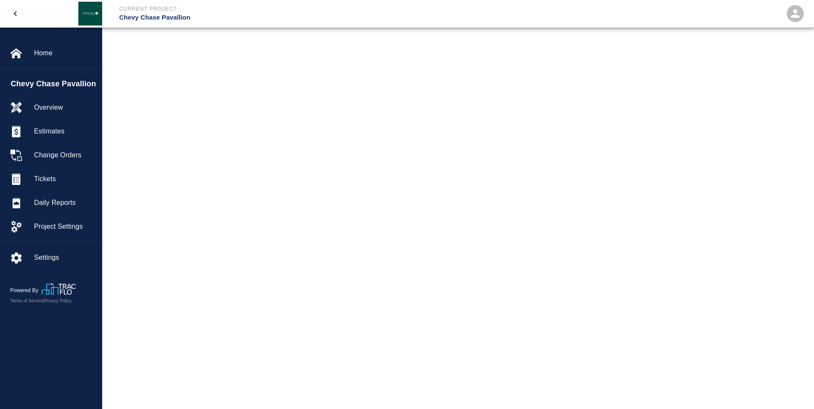
click at [292, 264] on main at bounding box center [458, 204] width 712 height 409
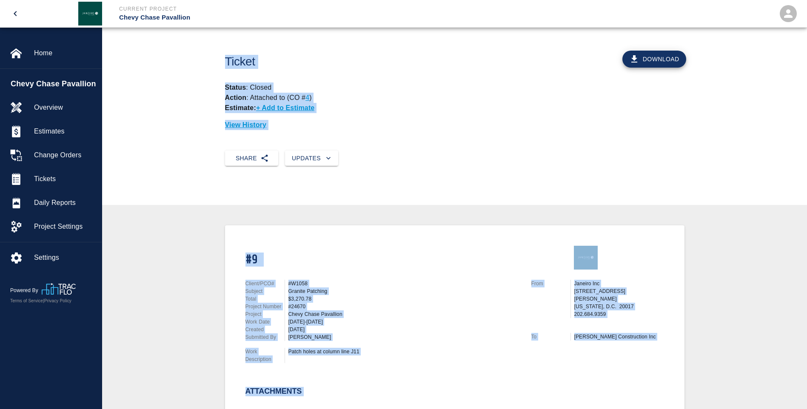
click at [414, 282] on div "#W1058" at bounding box center [405, 284] width 233 height 8
click at [159, 160] on div "Share Updates" at bounding box center [454, 165] width 705 height 43
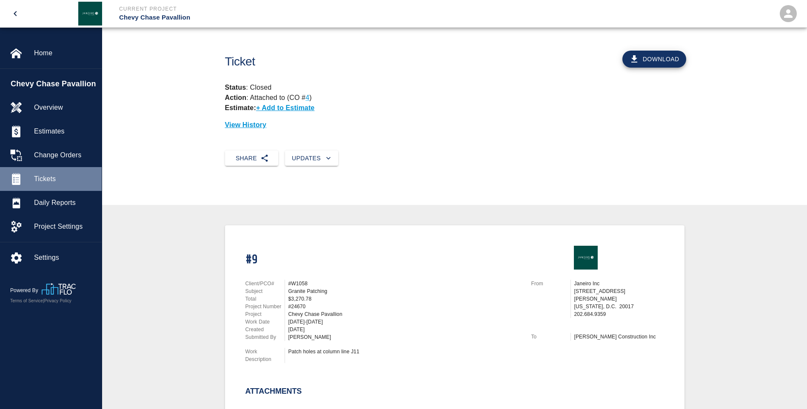
click at [55, 177] on span "Tickets" at bounding box center [64, 179] width 61 height 10
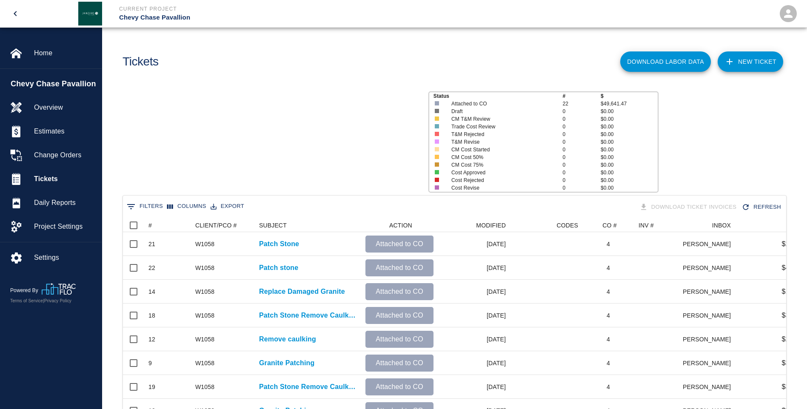
scroll to position [490, 657]
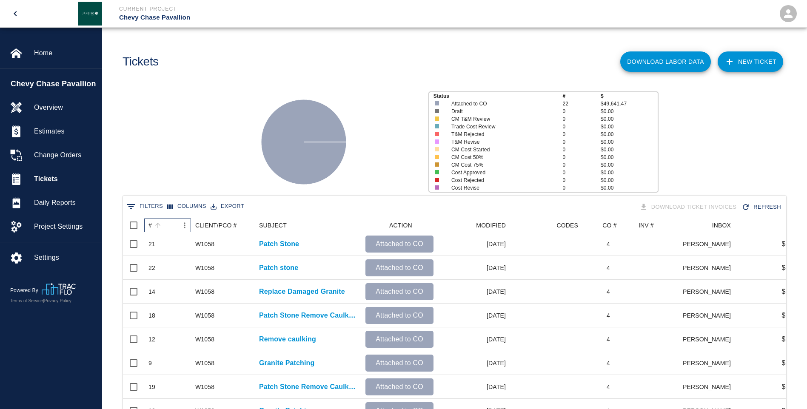
click at [150, 223] on div "#" at bounding box center [150, 226] width 3 height 14
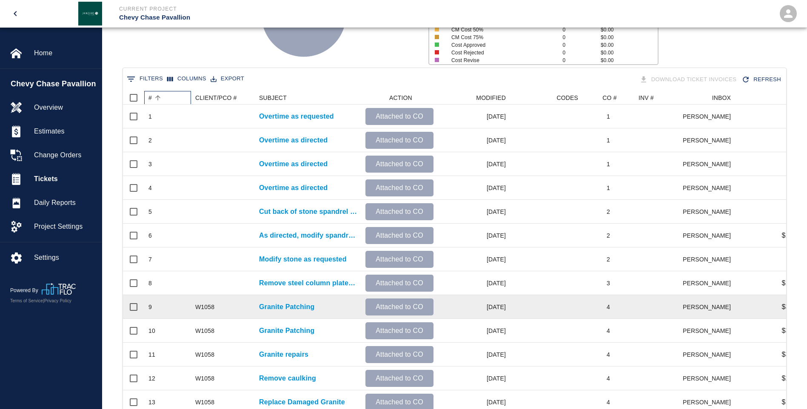
scroll to position [170, 0]
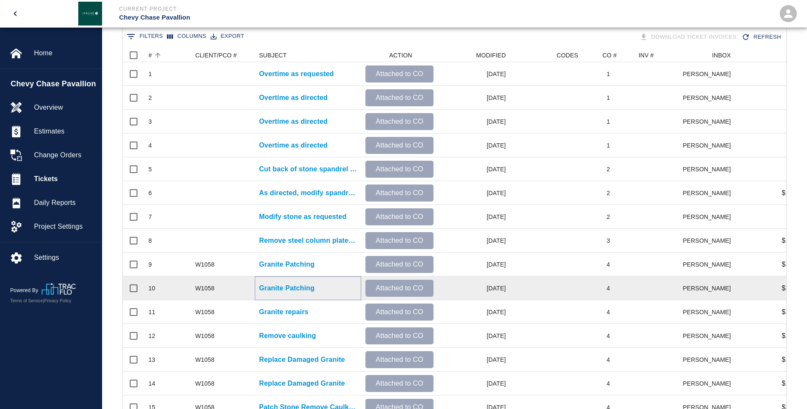
click at [279, 290] on p "Granite Patching" at bounding box center [286, 288] width 55 height 10
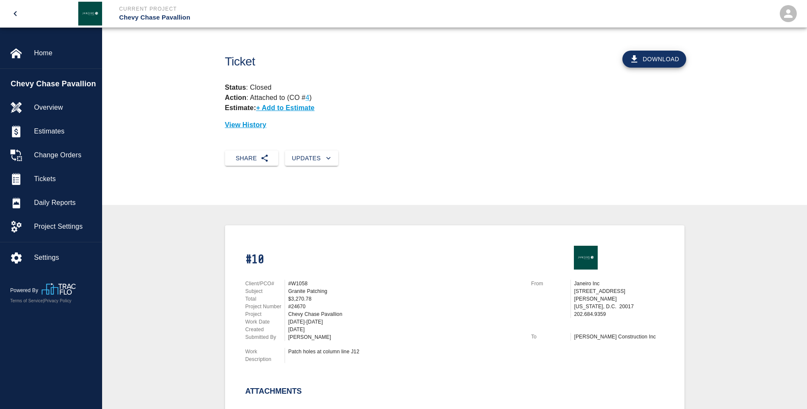
click at [18, 14] on icon "open drawer" at bounding box center [15, 14] width 10 height 10
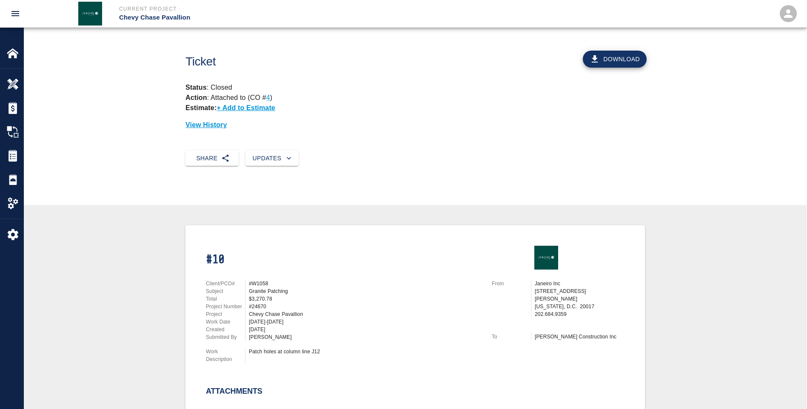
click at [16, 14] on icon "open drawer" at bounding box center [15, 13] width 8 height 5
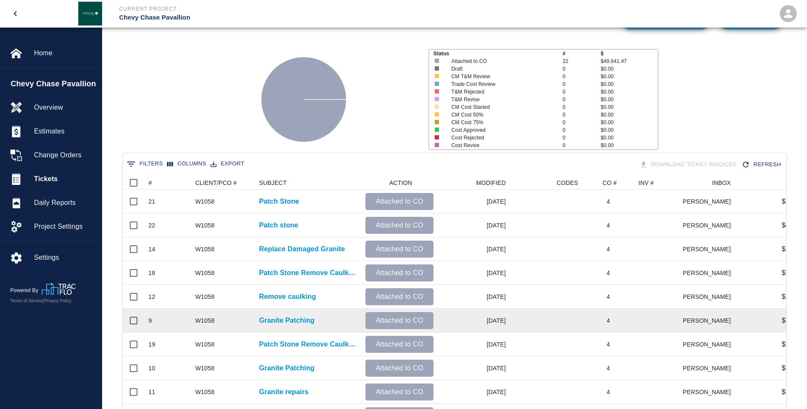
scroll to position [85, 0]
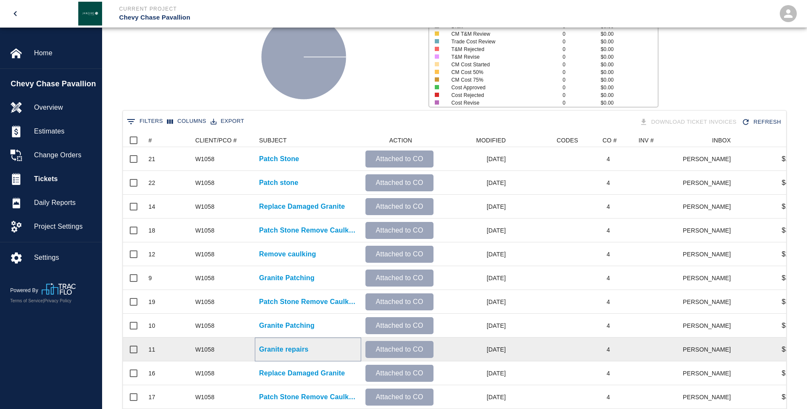
click at [272, 349] on p "Granite repairs" at bounding box center [283, 350] width 49 height 10
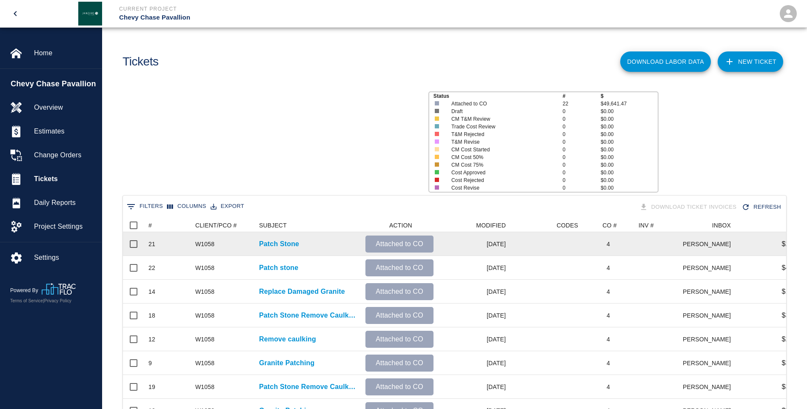
scroll to position [490, 657]
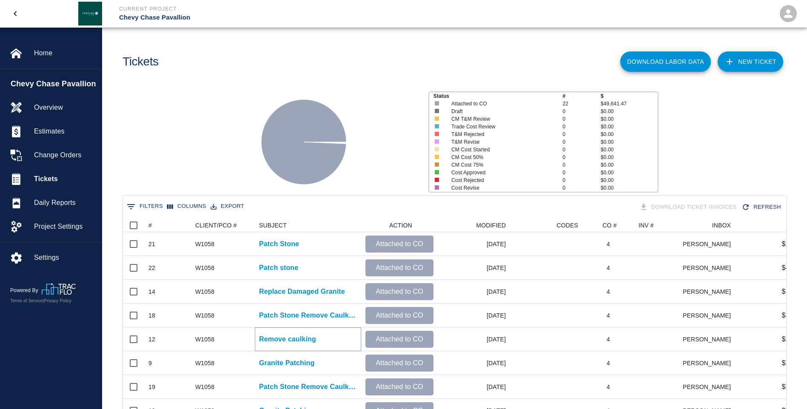
click at [272, 340] on p "Remove caulking" at bounding box center [287, 340] width 57 height 10
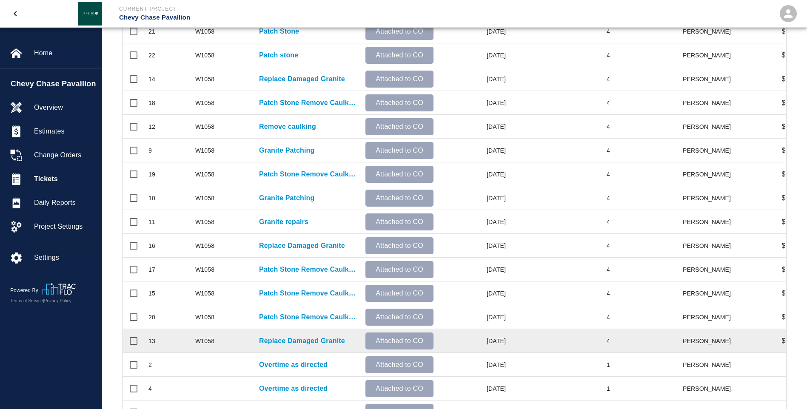
scroll to position [255, 0]
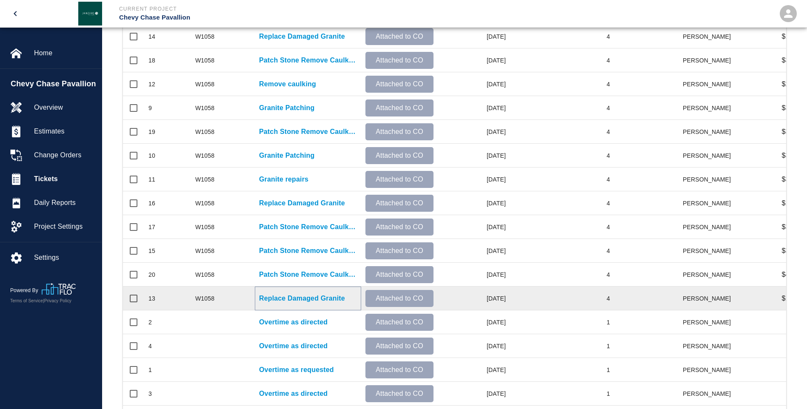
click at [285, 300] on p "Replace Damaged Granite" at bounding box center [302, 299] width 86 height 10
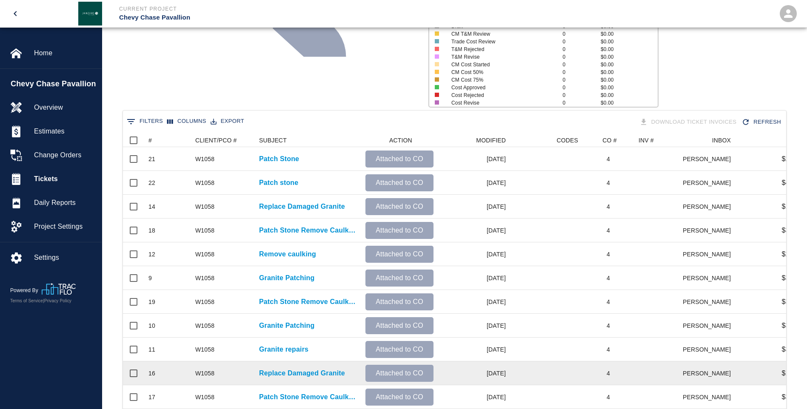
scroll to position [128, 0]
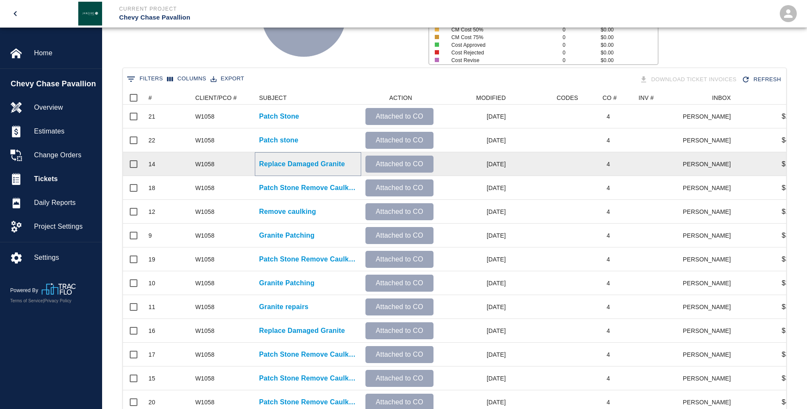
click at [271, 164] on p "Replace Damaged Granite" at bounding box center [302, 164] width 86 height 10
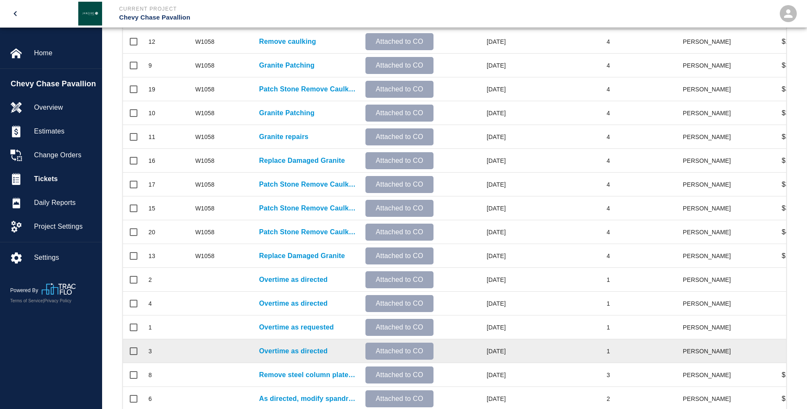
scroll to position [340, 0]
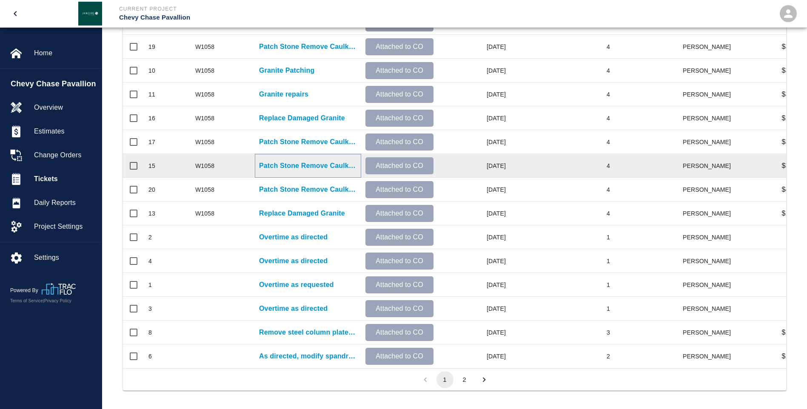
click at [273, 161] on p "Patch Stone Remove Caulking" at bounding box center [308, 166] width 98 height 10
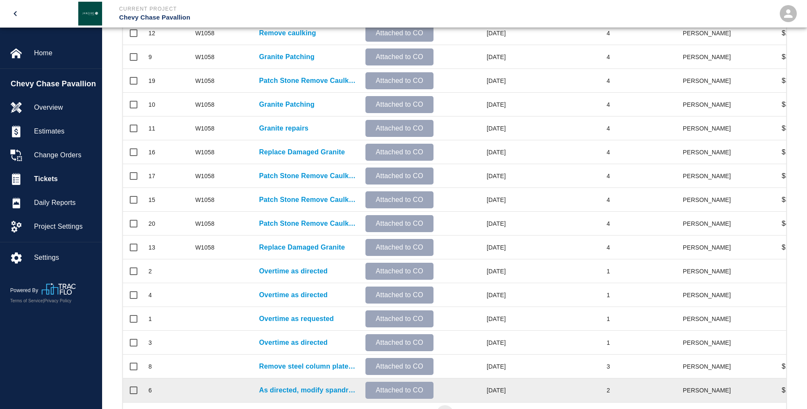
scroll to position [264, 0]
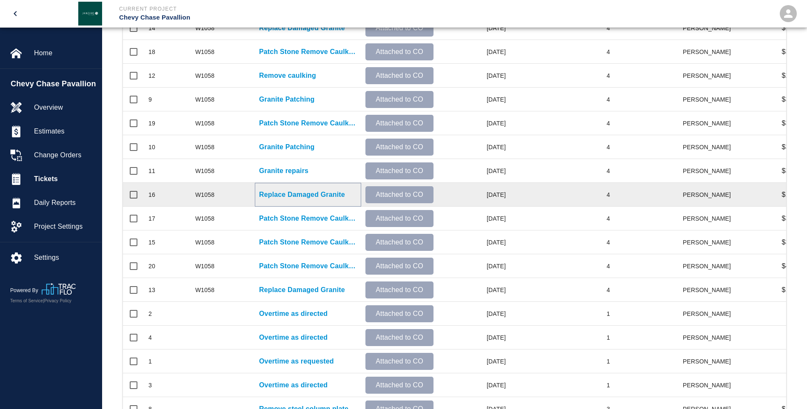
click at [264, 196] on p "Replace Damaged Granite" at bounding box center [302, 195] width 86 height 10
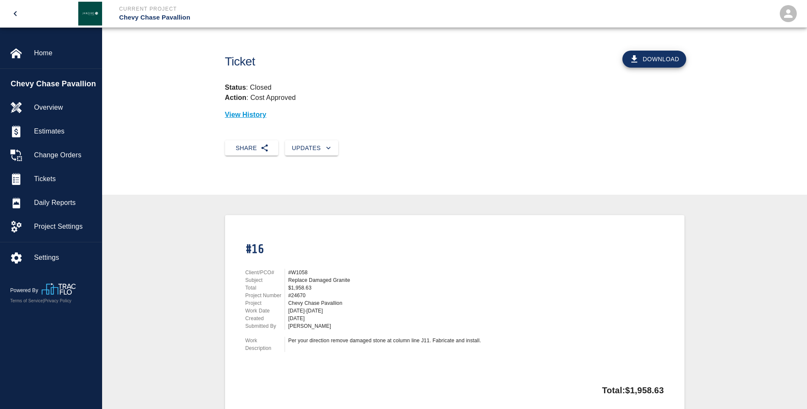
click at [264, 196] on div "Ticket Download Status : Closed Action : Cost Approved View History Share Updat…" at bounding box center [454, 253] width 705 height 451
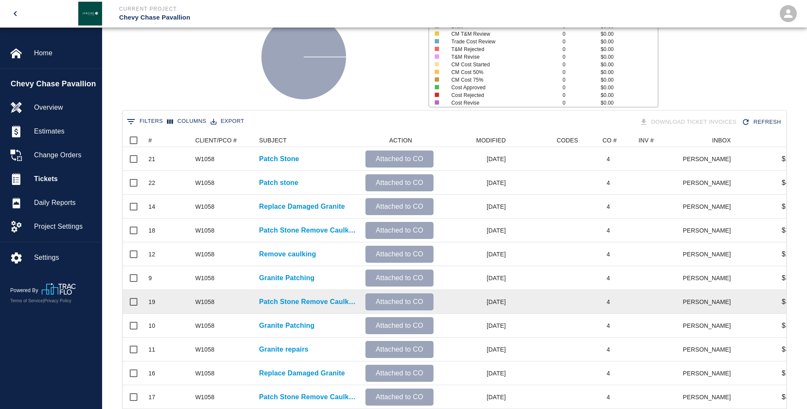
scroll to position [128, 0]
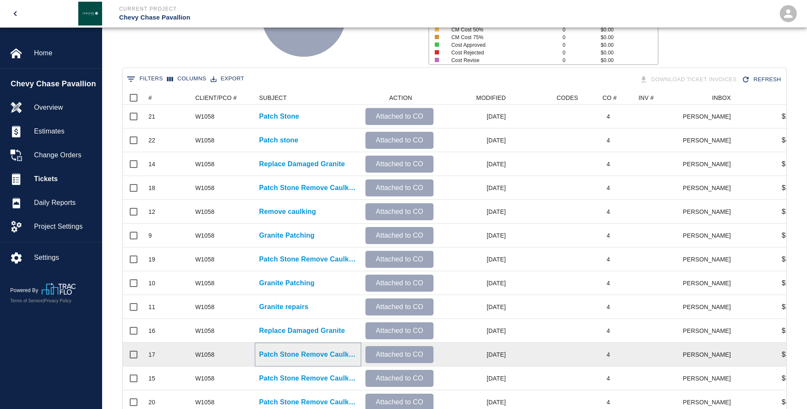
click at [283, 356] on p "Patch Stone Remove Caulking" at bounding box center [308, 355] width 98 height 10
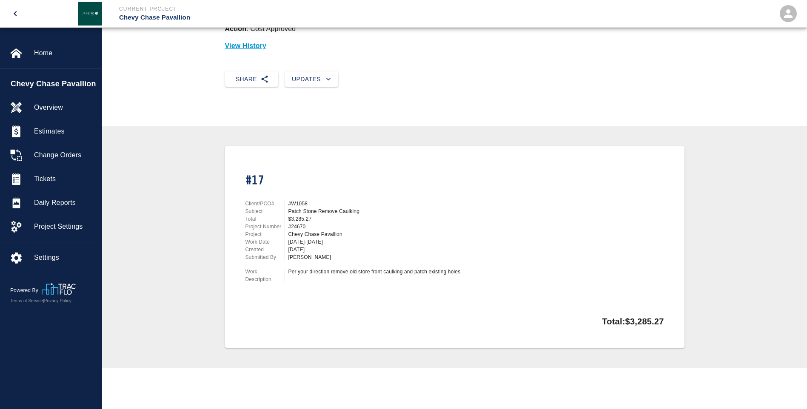
click at [283, 290] on div "Client/PCO# #W1058 Subject Patch Stone Remove Caulking Total $3,285.27 Project …" at bounding box center [378, 240] width 286 height 100
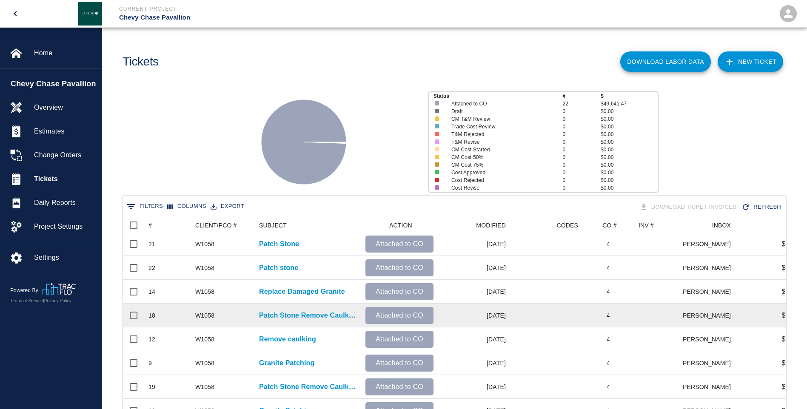
scroll to position [43, 0]
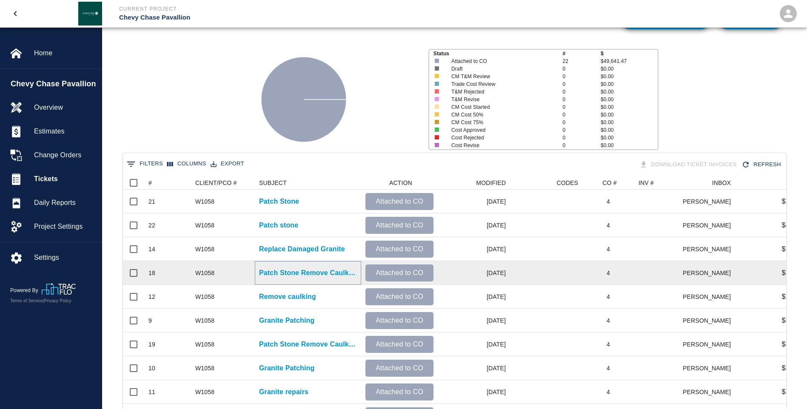
click at [286, 272] on p "Patch Stone Remove Caulking" at bounding box center [308, 273] width 98 height 10
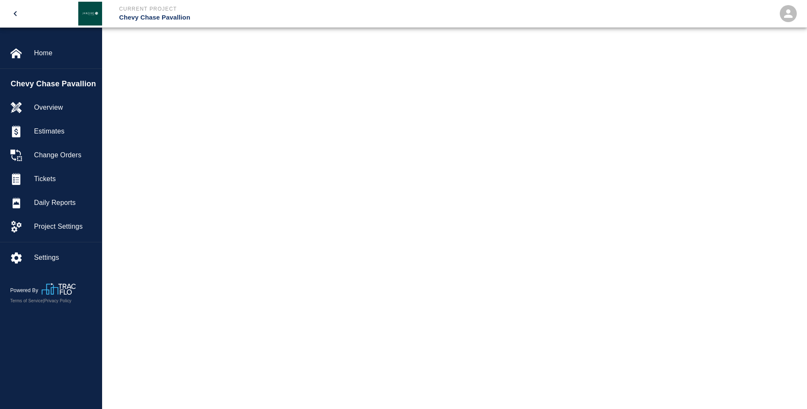
click at [286, 272] on main at bounding box center [454, 204] width 705 height 409
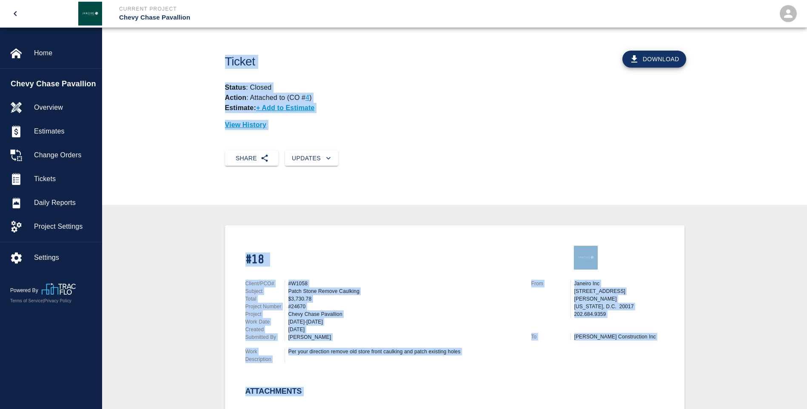
drag, startPoint x: 372, startPoint y: 272, endPoint x: 276, endPoint y: 269, distance: 96.2
click at [372, 272] on div "Client/PCO# #W1058 Subject Patch Stone Remove Caulking Total $3,730.78 Project …" at bounding box center [378, 320] width 286 height 100
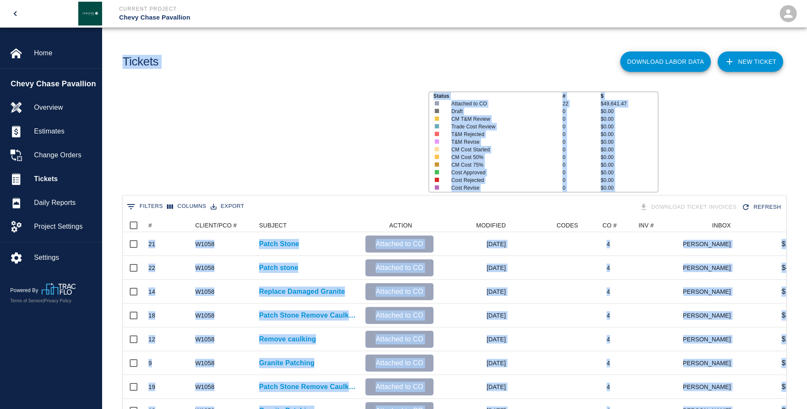
scroll to position [490, 657]
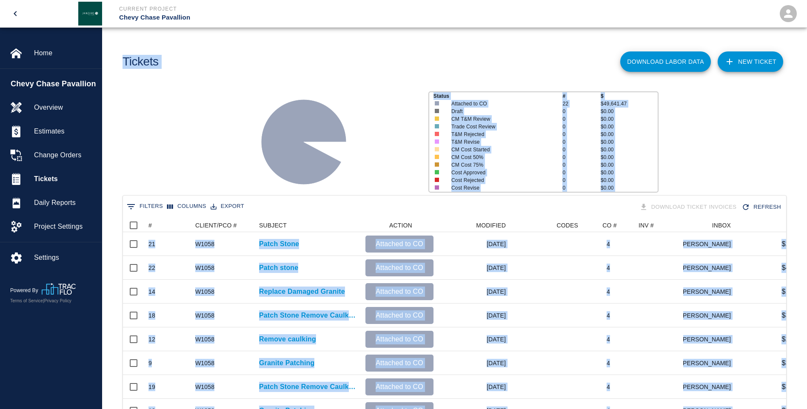
click at [225, 92] on div "Status # $ Attached to CO 22 $49,641.47 Draft 0 $0.00 CM T&M Review 0 $0.00 Tra…" at bounding box center [451, 138] width 712 height 113
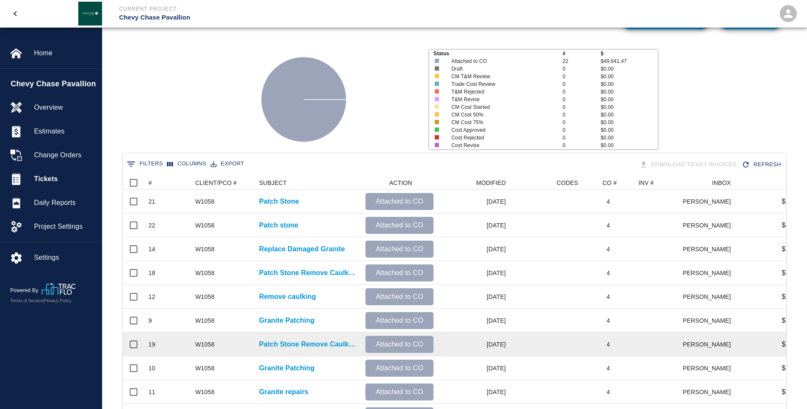
scroll to position [85, 0]
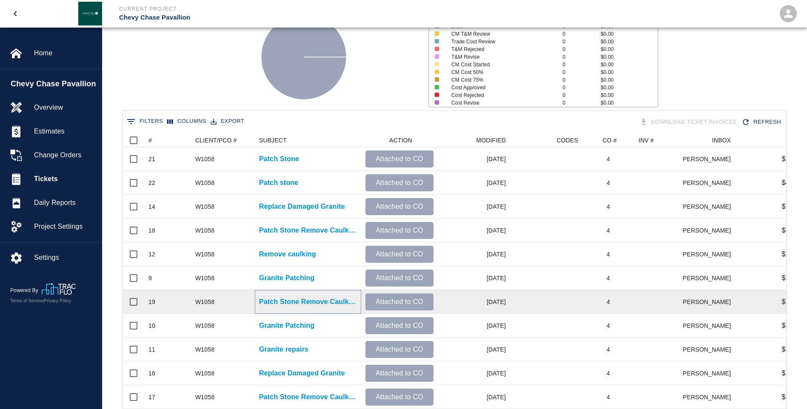
click at [265, 300] on p "Patch Stone Remove Caulking" at bounding box center [308, 302] width 98 height 10
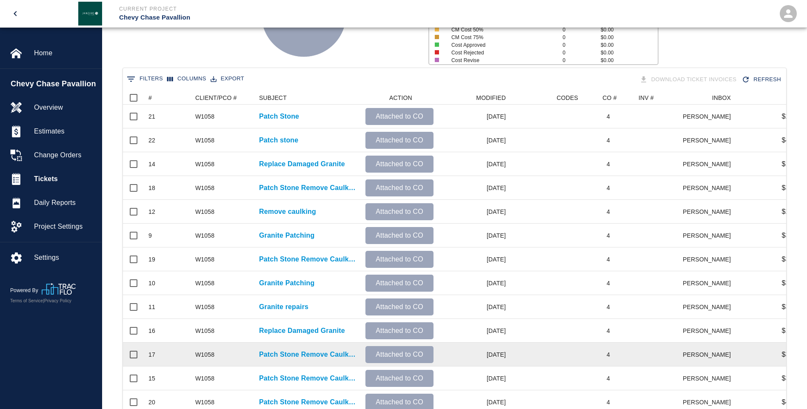
scroll to position [213, 0]
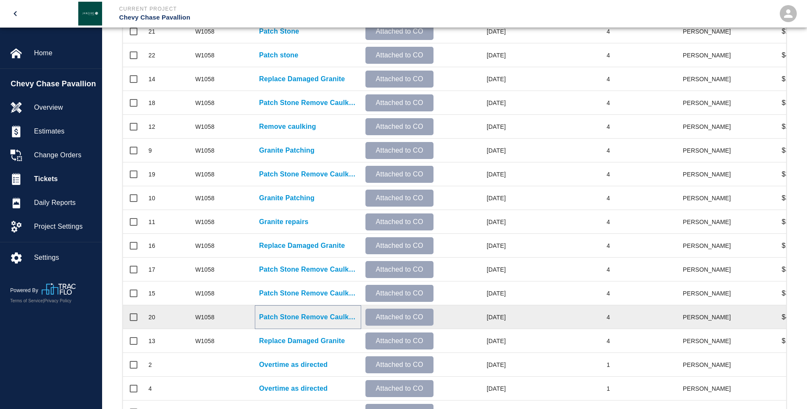
click at [289, 318] on p "Patch Stone Remove Caulking" at bounding box center [308, 317] width 98 height 10
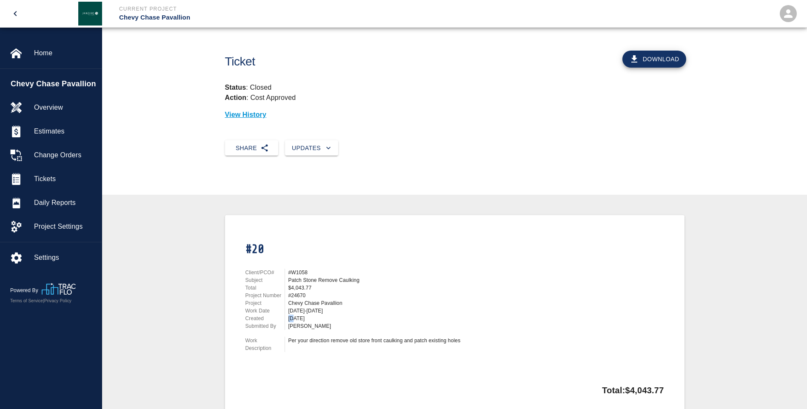
click at [289, 317] on div "[DATE]" at bounding box center [405, 319] width 233 height 8
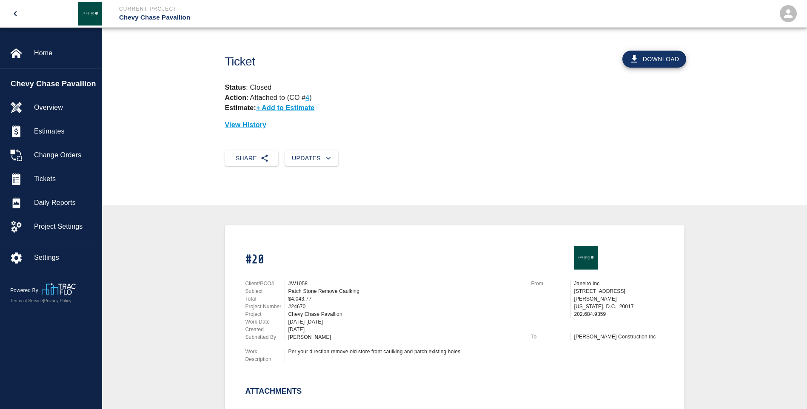
click at [408, 292] on div "Patch Stone Remove Caulking" at bounding box center [405, 292] width 233 height 8
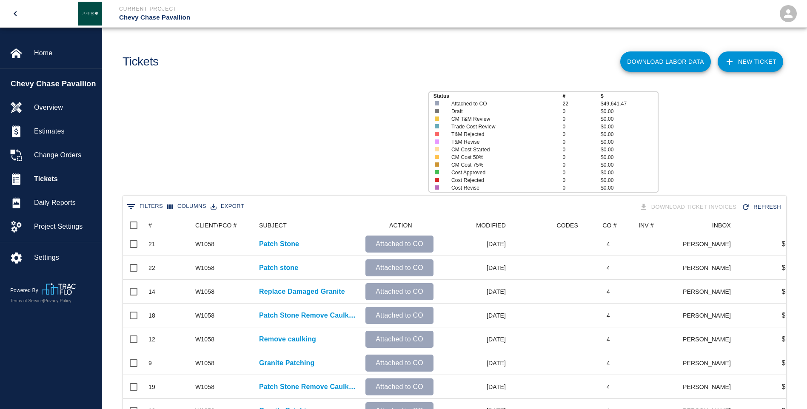
scroll to position [490, 657]
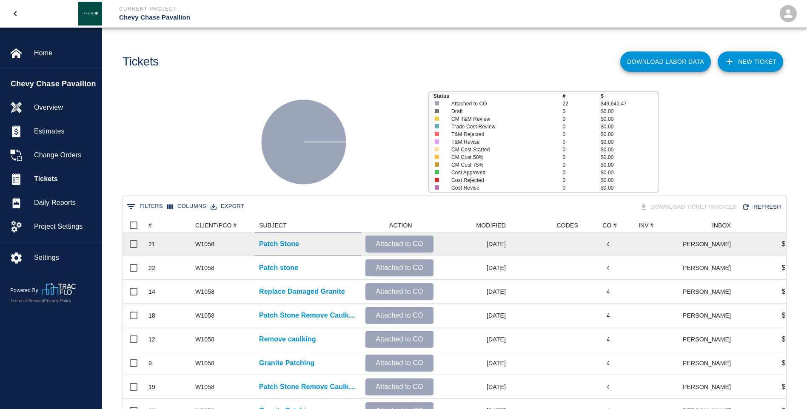
click at [282, 244] on p "Patch Stone" at bounding box center [279, 244] width 40 height 10
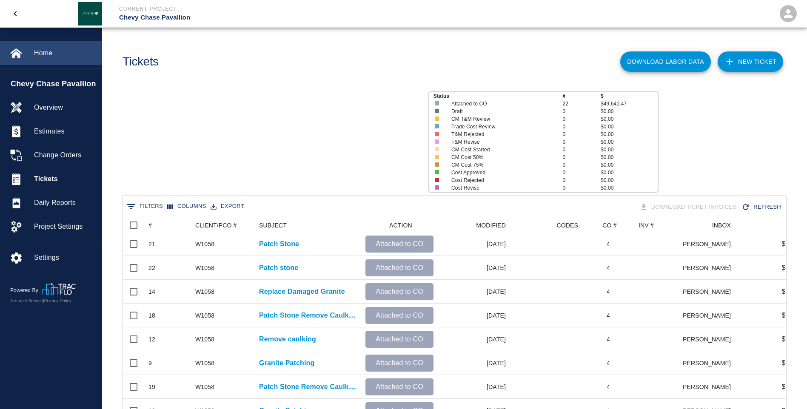
scroll to position [490, 657]
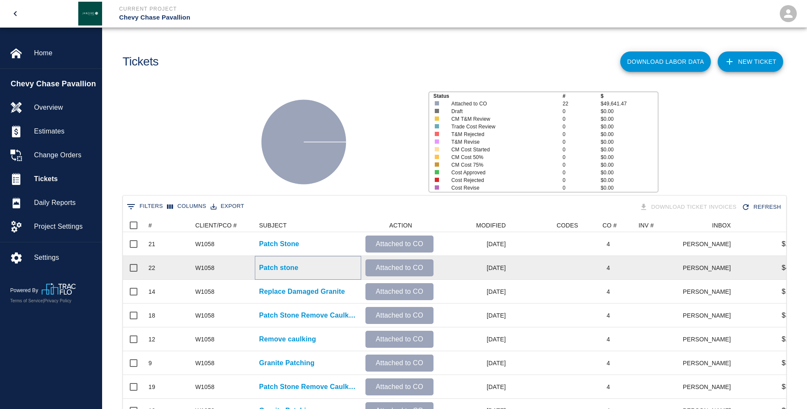
click at [281, 269] on p "Patch stone" at bounding box center [278, 268] width 39 height 10
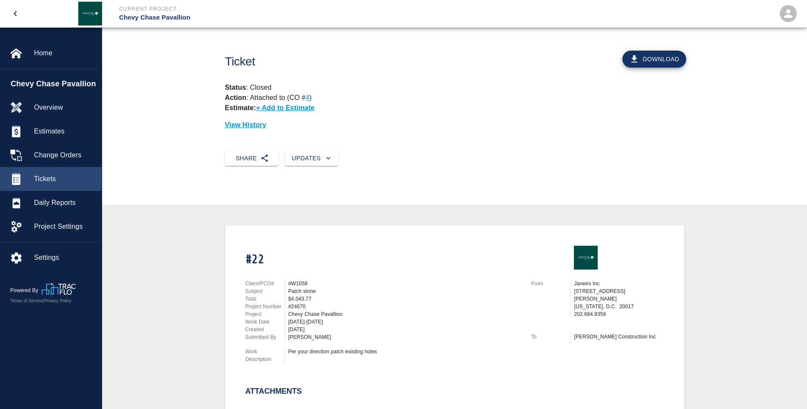
click at [49, 177] on span "Tickets" at bounding box center [64, 179] width 61 height 10
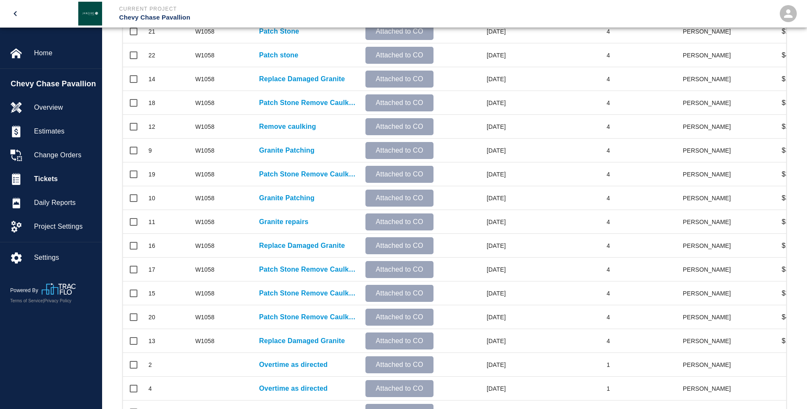
scroll to position [349, 0]
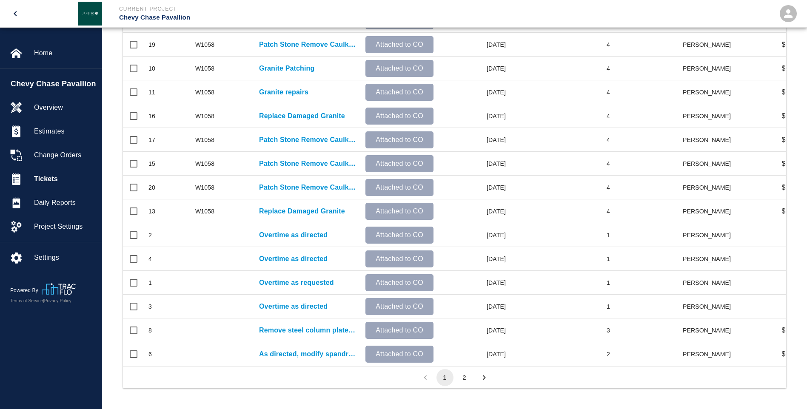
click at [466, 380] on button "2" at bounding box center [464, 377] width 17 height 17
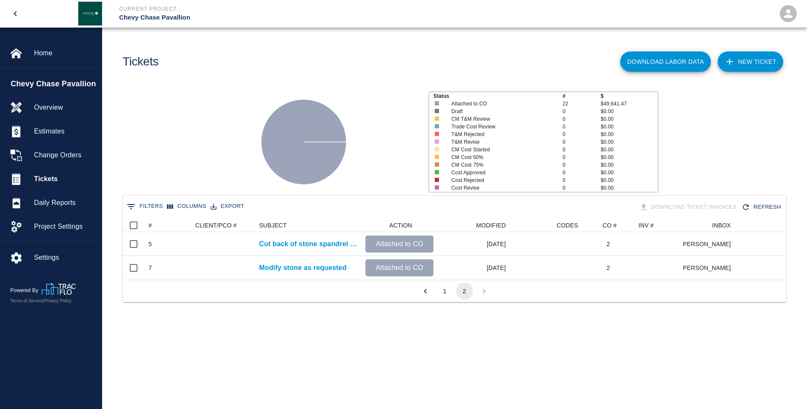
scroll to position [7, 7]
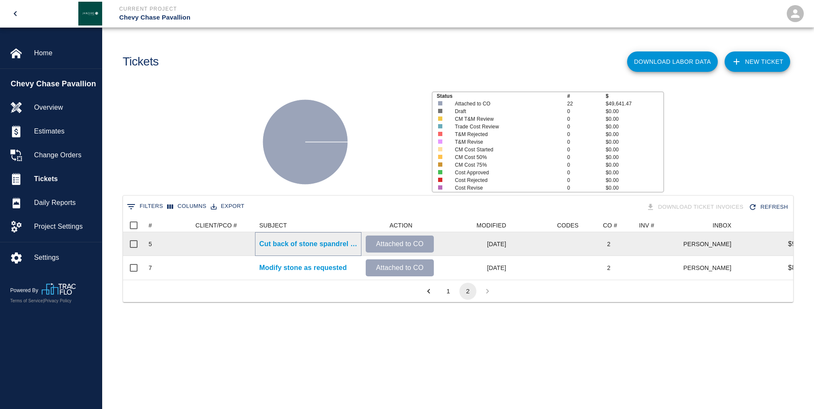
click at [283, 249] on p "Cut back of stone spandrel stone for bolts between J9 & J8" at bounding box center [308, 244] width 98 height 10
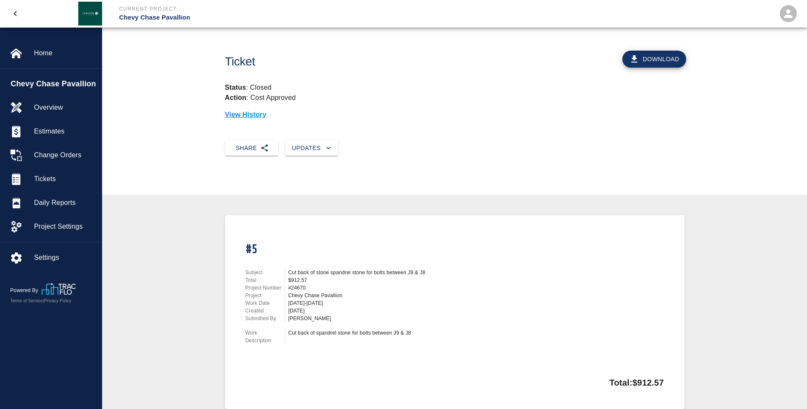
click at [283, 249] on div "#5" at bounding box center [378, 242] width 286 height 33
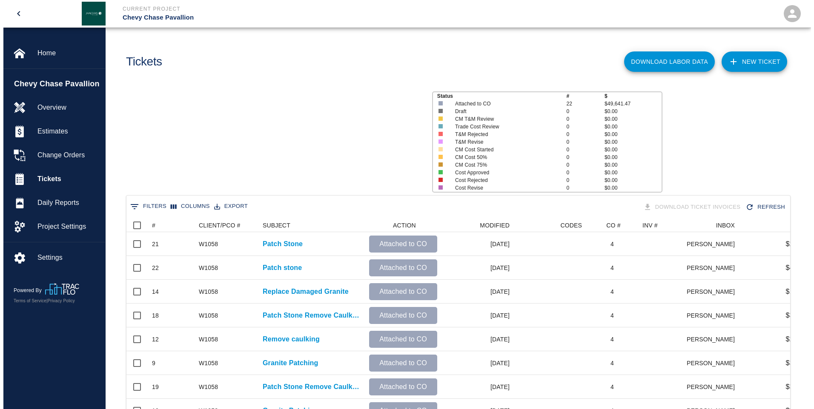
scroll to position [490, 657]
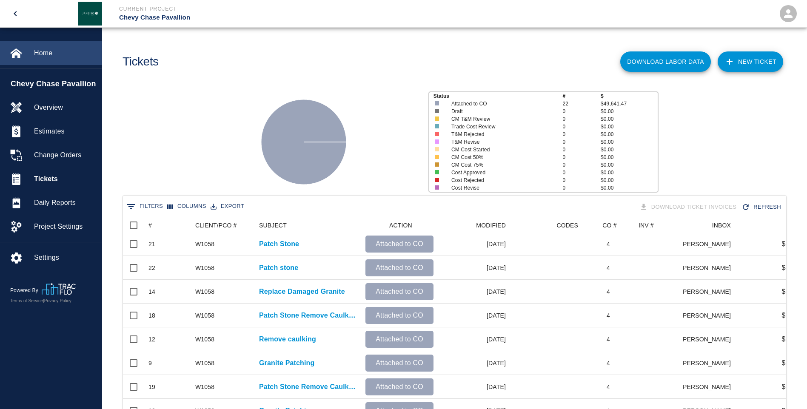
click at [51, 52] on span "Home" at bounding box center [64, 53] width 61 height 10
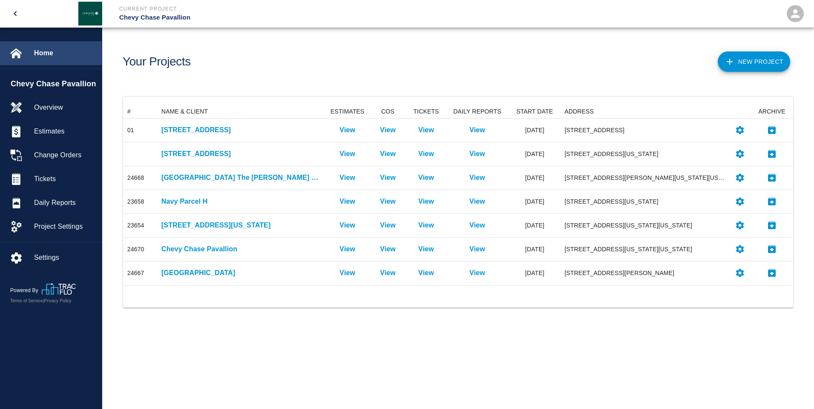
scroll to position [174, 663]
